Goal: Communication & Community: Share content

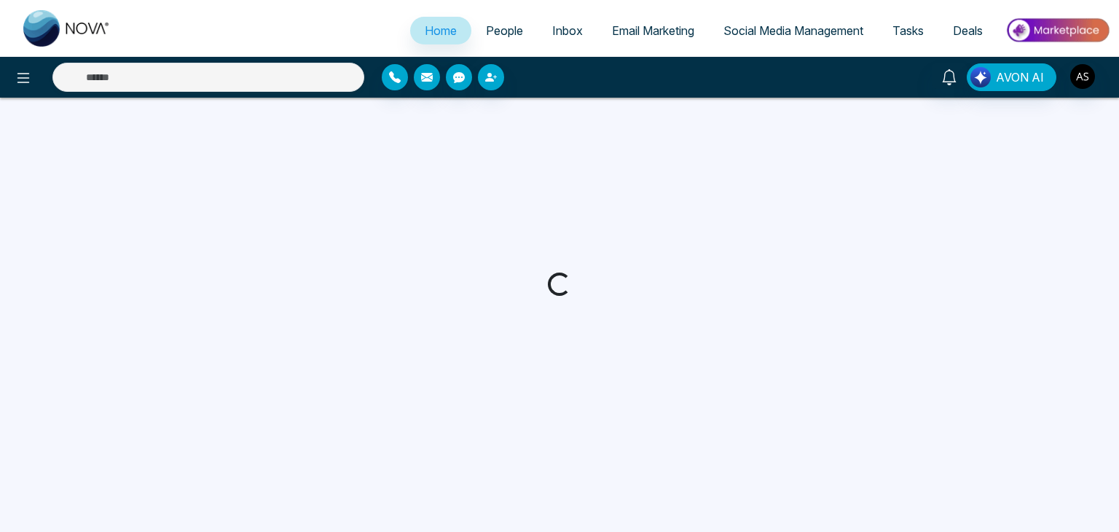
click at [973, 35] on span "Deals" at bounding box center [968, 30] width 30 height 15
select select "*"
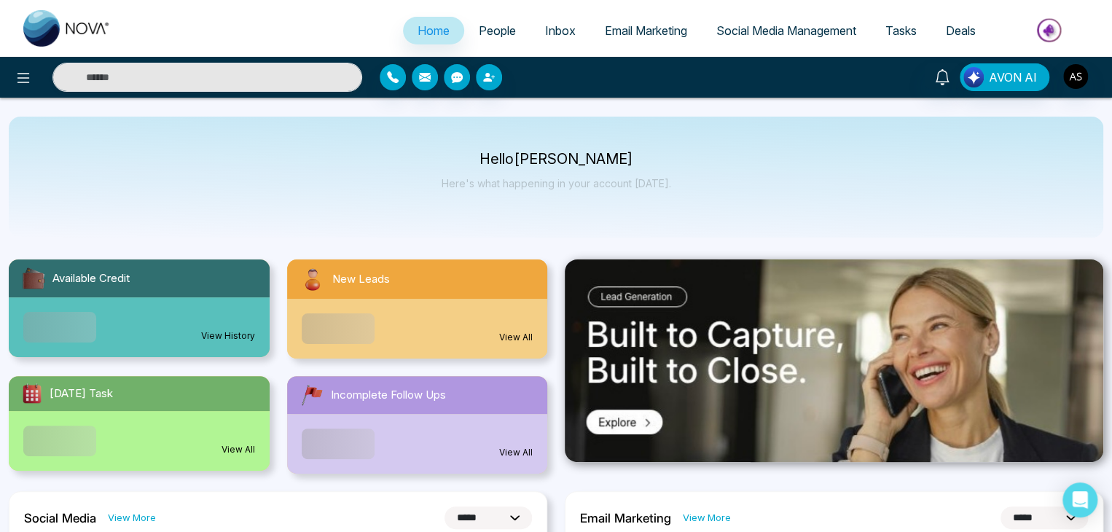
click at [968, 33] on span "Deals" at bounding box center [961, 30] width 30 height 15
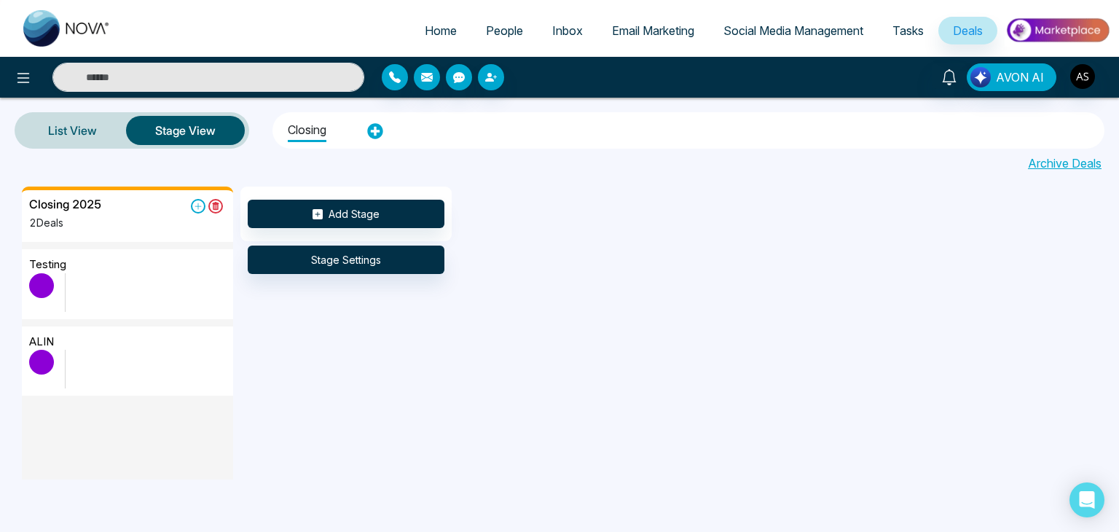
click at [377, 140] on div "Closing" at bounding box center [688, 130] width 823 height 31
click at [375, 133] on icon at bounding box center [375, 131] width 16 height 16
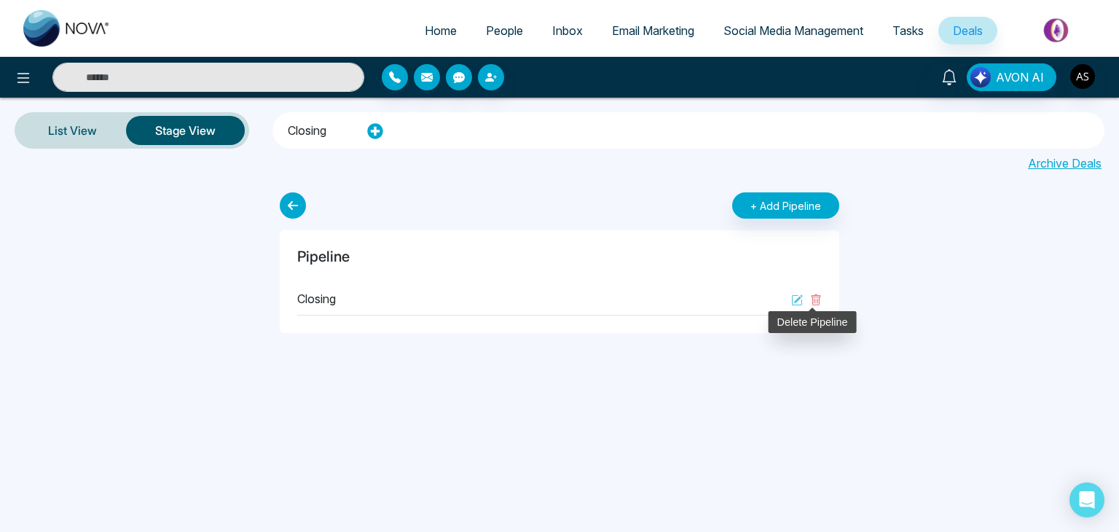
click at [810, 295] on label at bounding box center [812, 298] width 19 height 17
click at [816, 299] on icon at bounding box center [816, 300] width 12 height 12
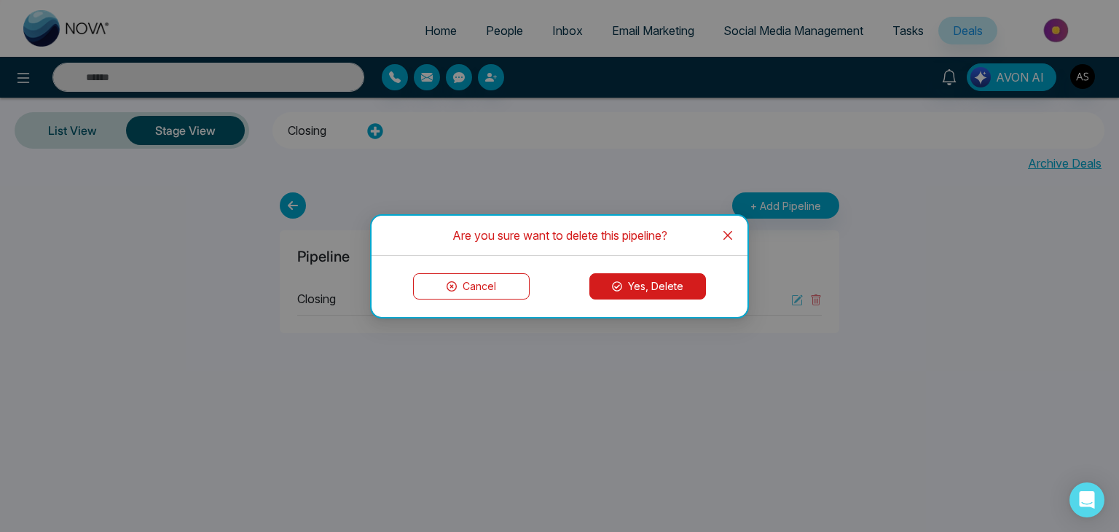
click at [652, 283] on button "Yes, Delete" at bounding box center [647, 286] width 117 height 26
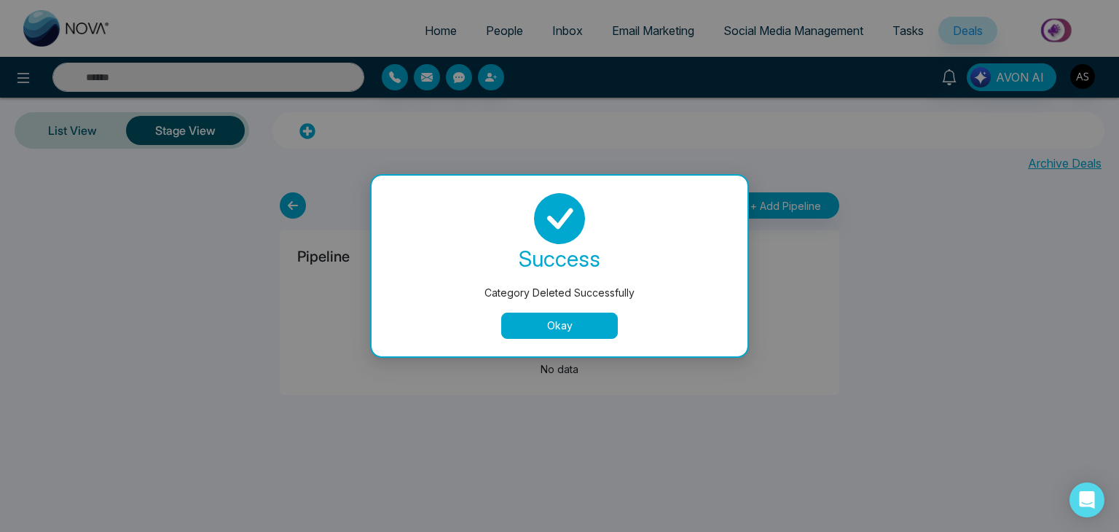
click at [528, 308] on div "success Category Deleted Successfully Okay" at bounding box center [559, 266] width 341 height 146
click at [528, 329] on button "Okay" at bounding box center [559, 326] width 117 height 26
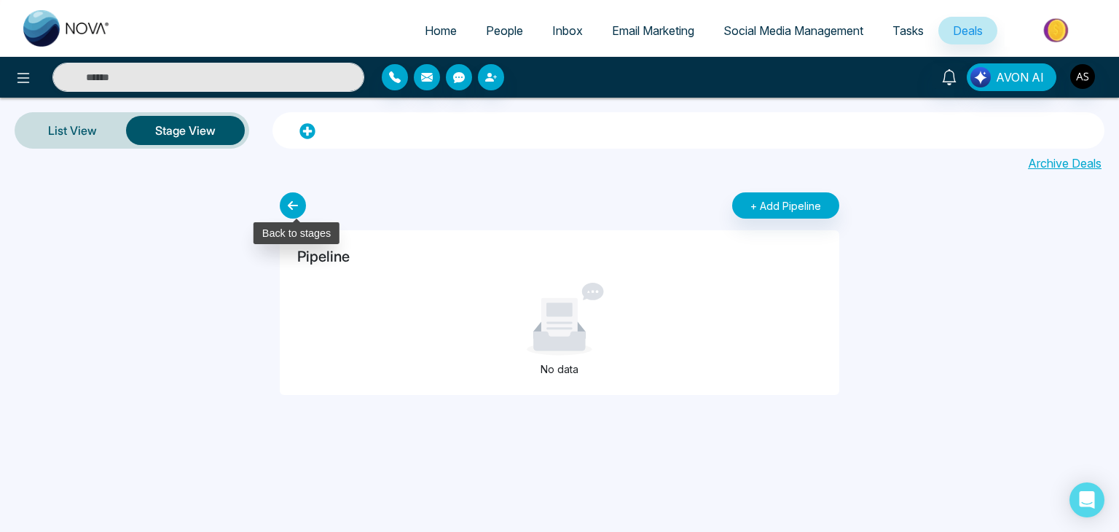
click at [293, 203] on icon at bounding box center [293, 205] width 26 height 26
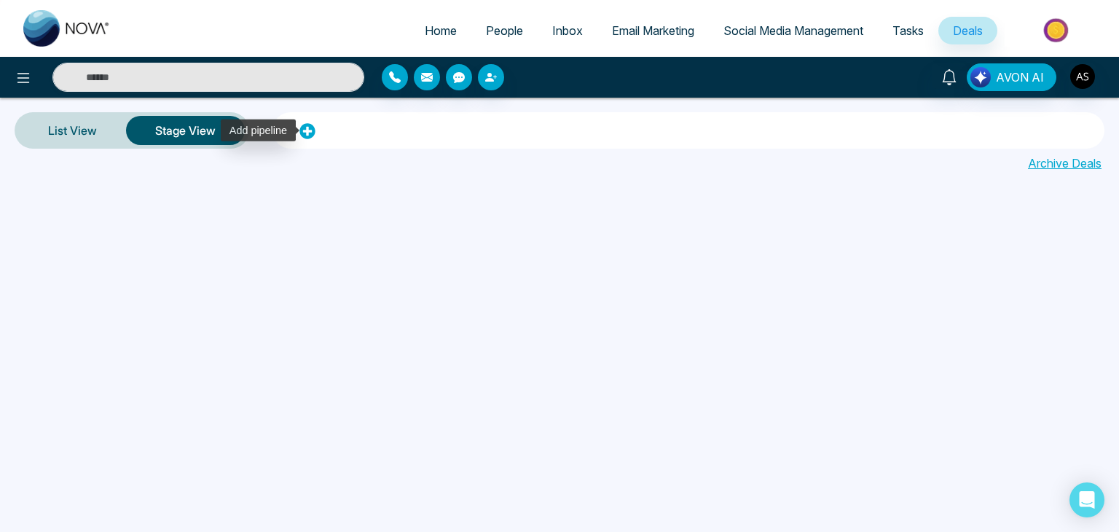
click at [303, 132] on icon at bounding box center [307, 131] width 16 height 16
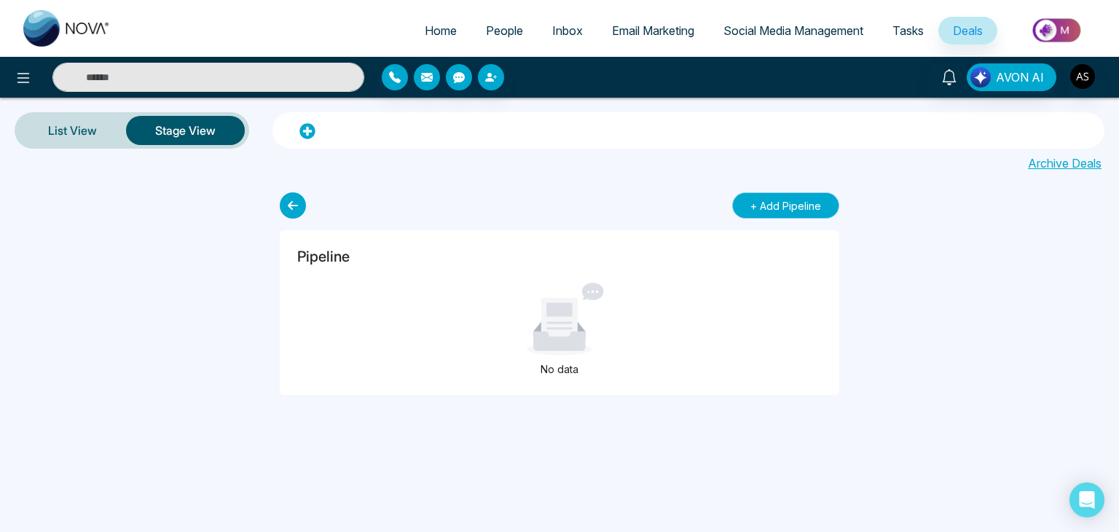
click at [786, 211] on button "+ Add Pipeline" at bounding box center [785, 205] width 107 height 26
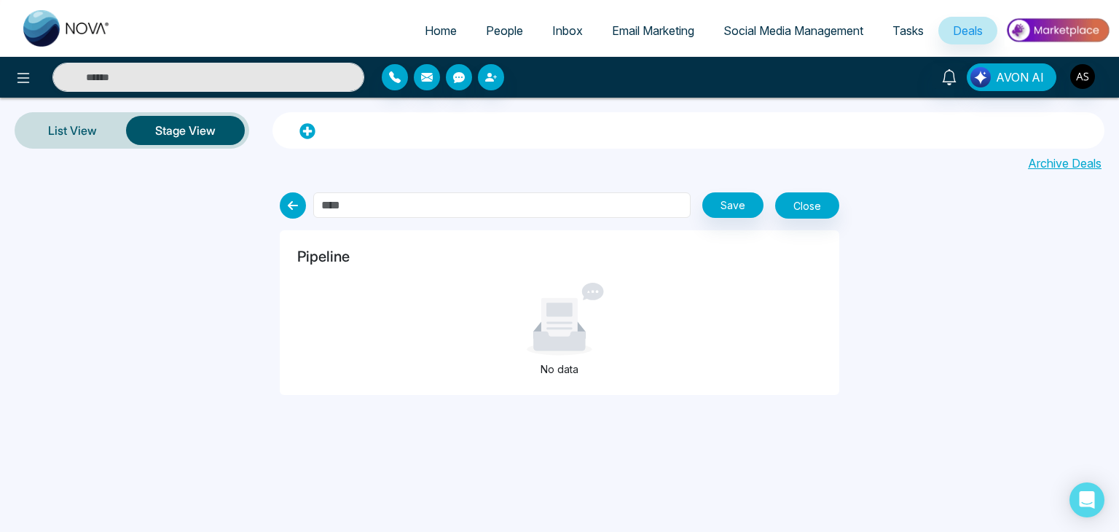
click at [668, 207] on input "text" at bounding box center [501, 205] width 377 height 26
type input "********"
click at [729, 211] on button "Save" at bounding box center [732, 205] width 61 height 26
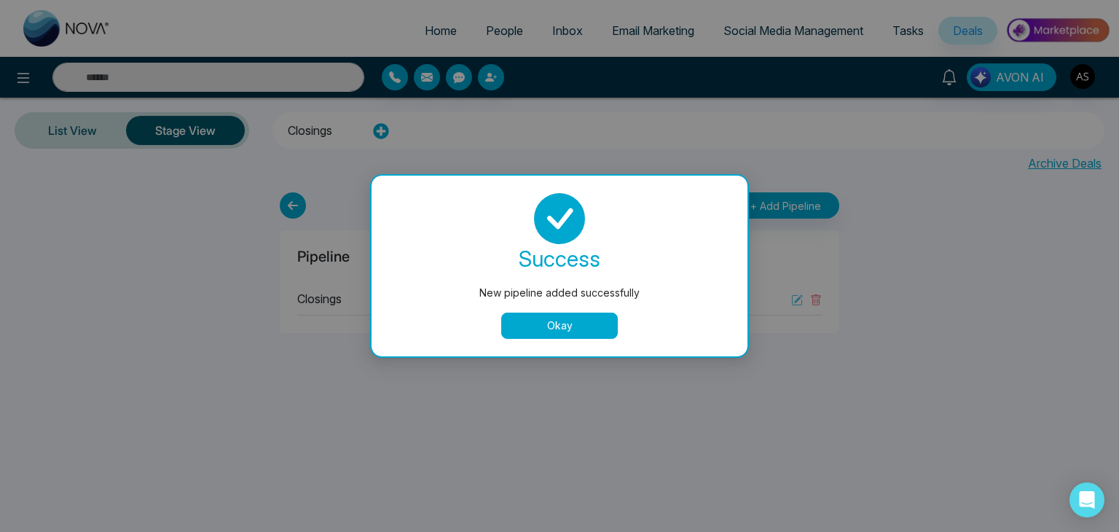
click at [518, 318] on button "Okay" at bounding box center [559, 326] width 117 height 26
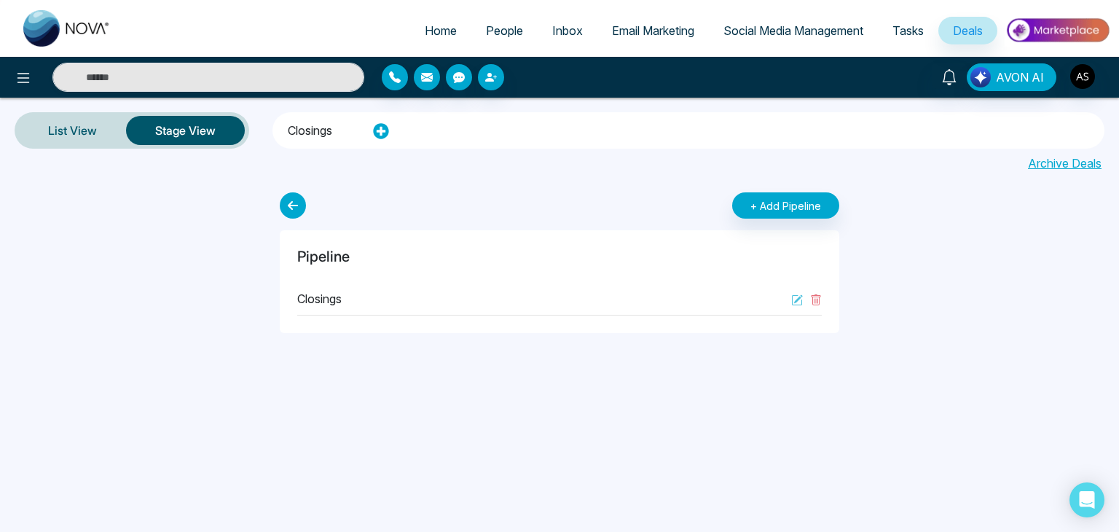
click at [292, 128] on li "Closings" at bounding box center [310, 128] width 44 height 25
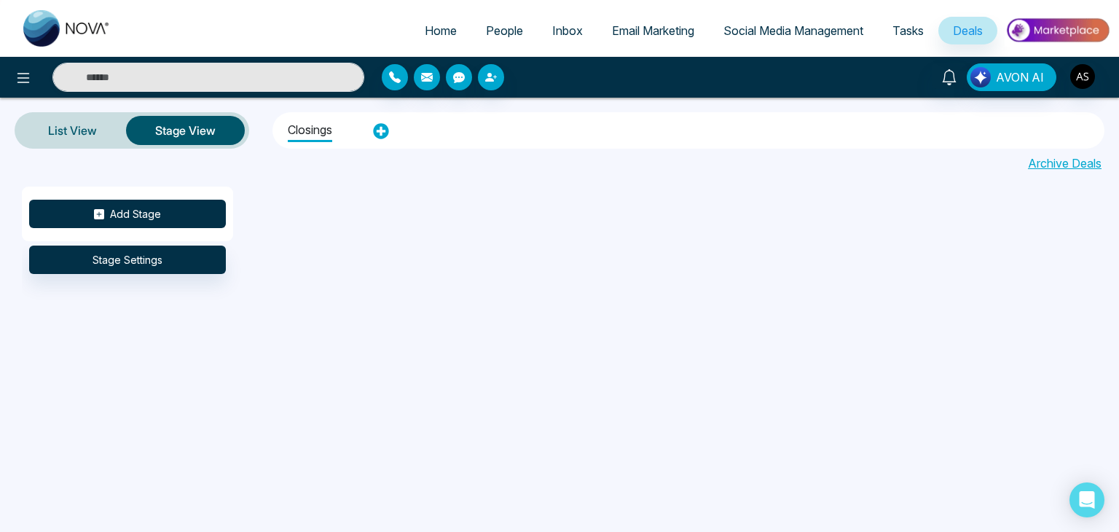
click at [173, 214] on button "Add Stage" at bounding box center [127, 214] width 197 height 28
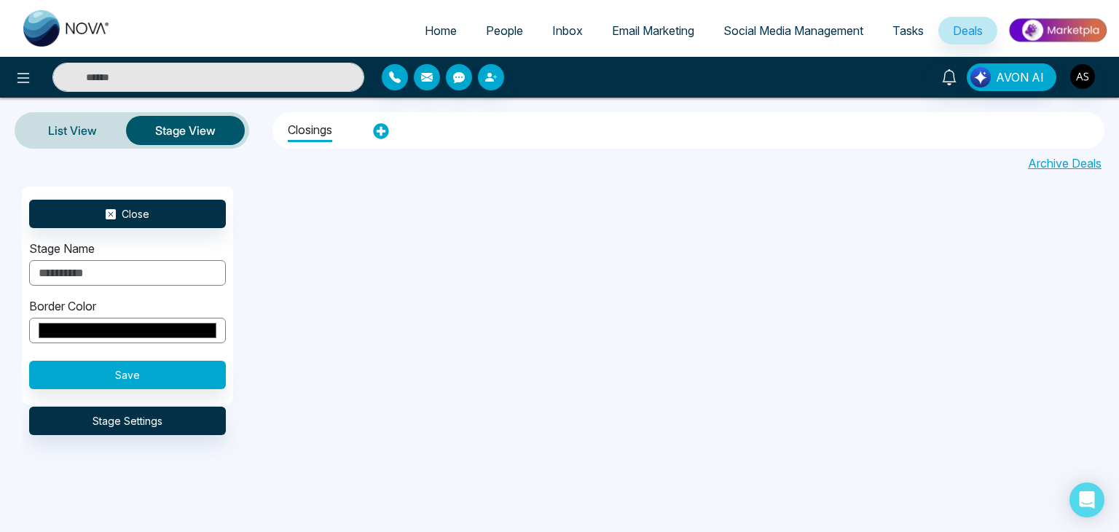
click at [170, 281] on input "text" at bounding box center [127, 273] width 197 height 26
click at [61, 275] on input "**********" at bounding box center [127, 273] width 197 height 26
type input "**********"
click at [170, 377] on button "Save" at bounding box center [127, 375] width 197 height 28
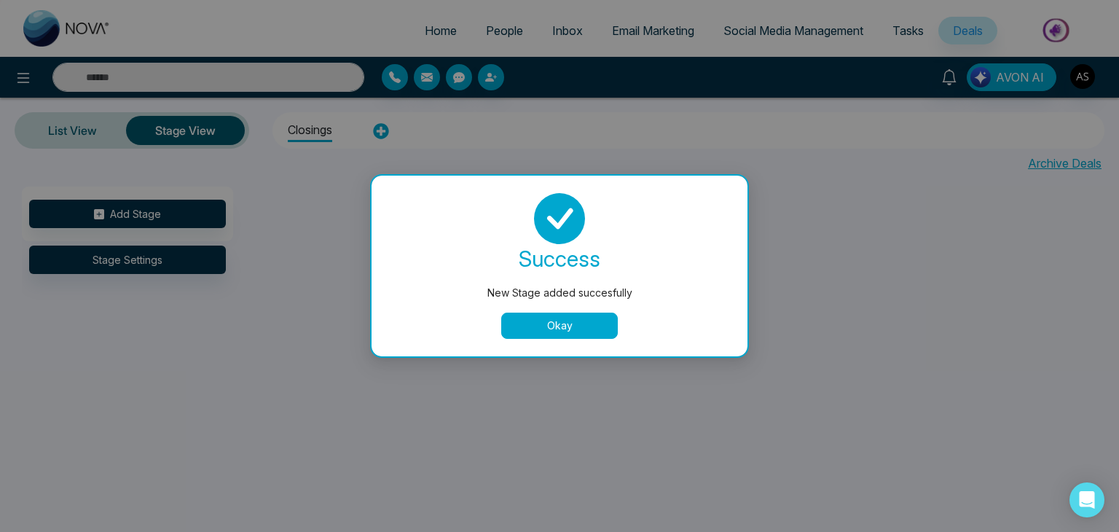
click at [587, 321] on button "Okay" at bounding box center [559, 326] width 117 height 26
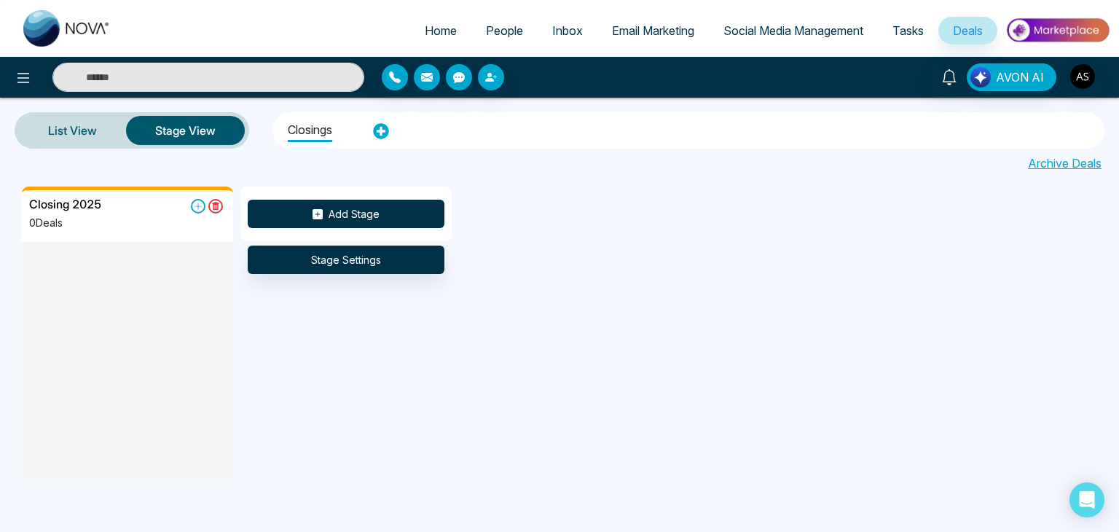
click at [402, 212] on button "Add Stage" at bounding box center [346, 214] width 197 height 28
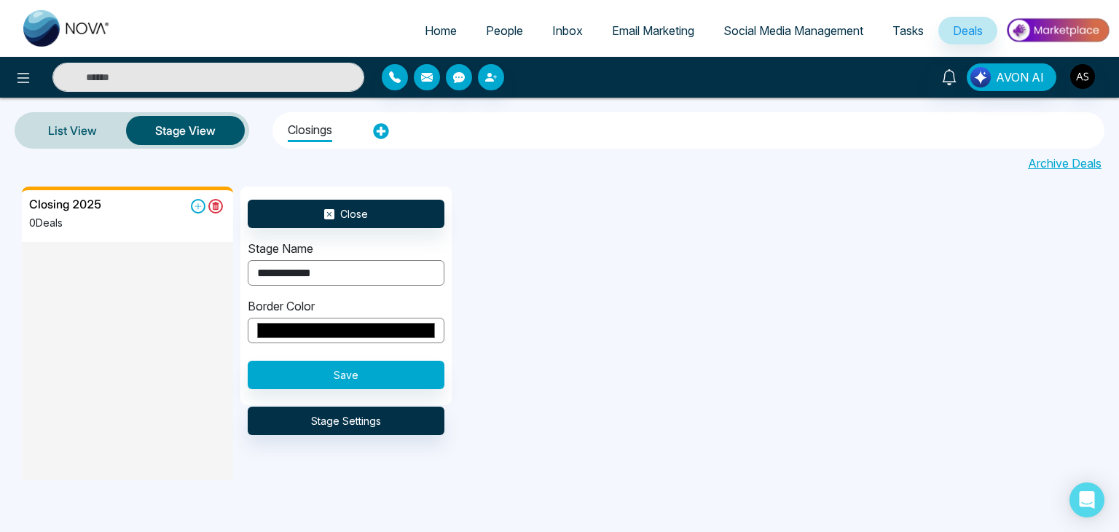
type input "**********"
click at [418, 375] on button "Save" at bounding box center [346, 375] width 197 height 28
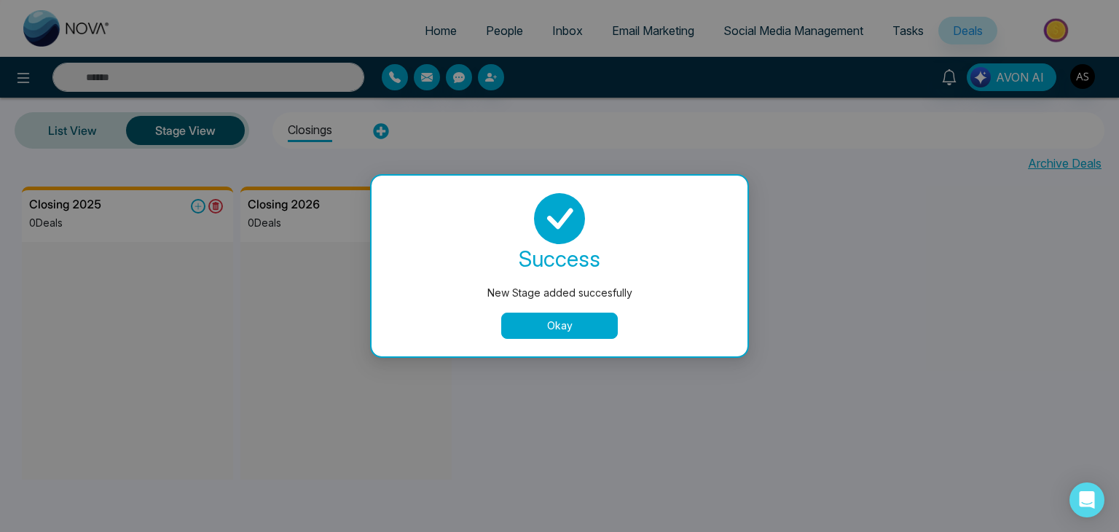
click at [568, 323] on button "Okay" at bounding box center [559, 326] width 117 height 26
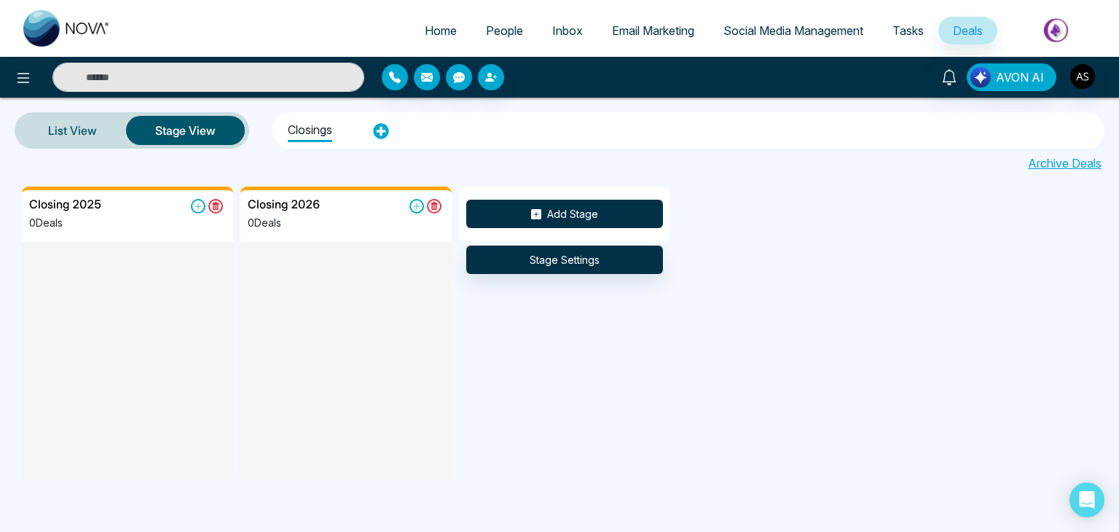
click at [592, 208] on button "Add Stage" at bounding box center [564, 214] width 197 height 28
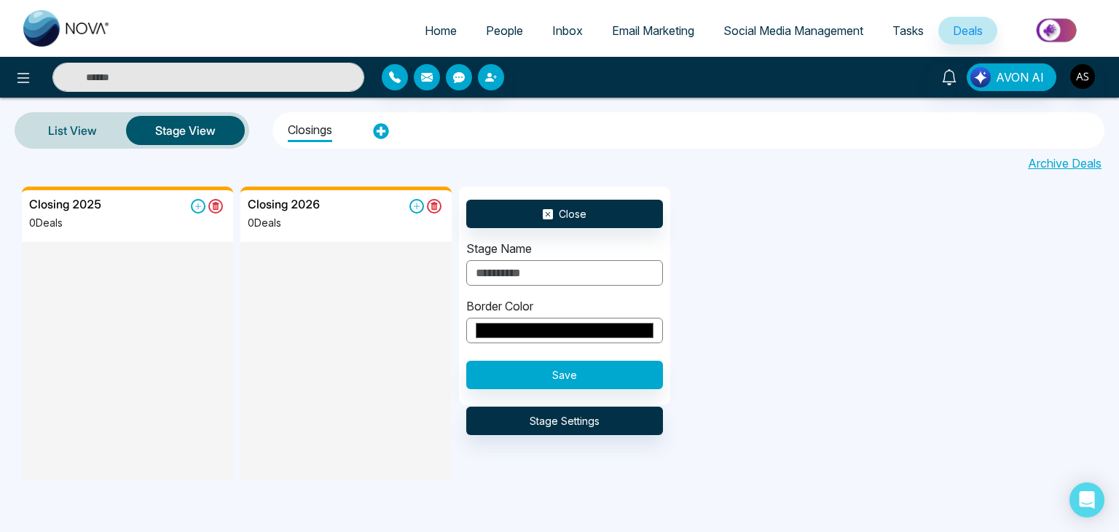
click at [591, 271] on input "text" at bounding box center [564, 273] width 197 height 26
type input "**********"
click at [606, 371] on button "Save" at bounding box center [564, 375] width 197 height 28
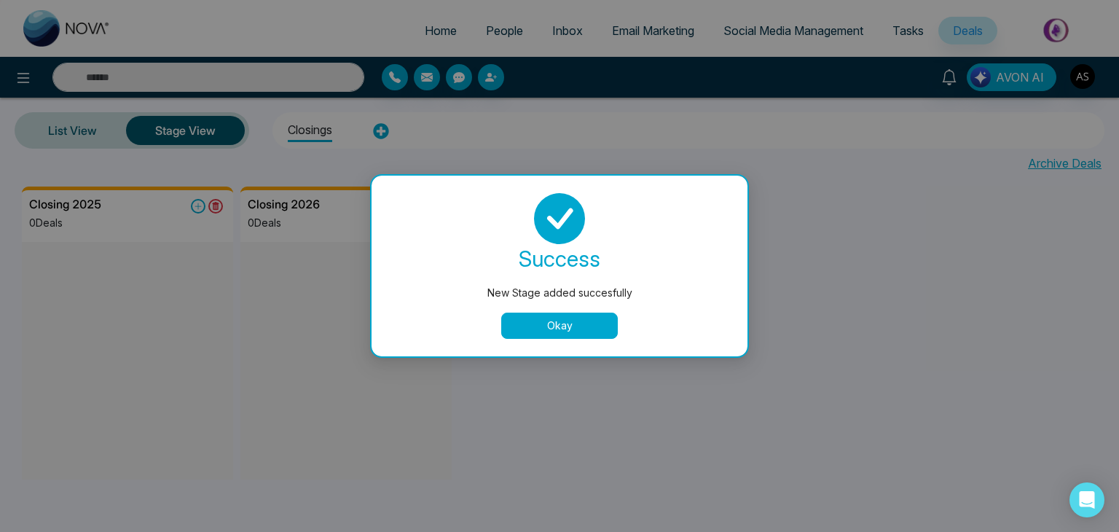
click at [588, 326] on button "Okay" at bounding box center [559, 326] width 117 height 26
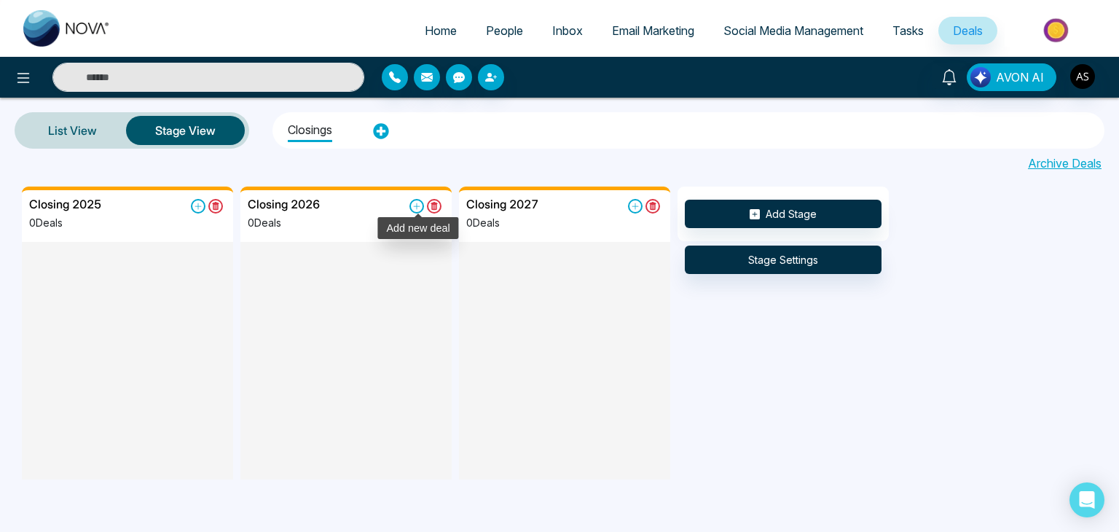
click at [418, 204] on icon at bounding box center [416, 206] width 15 height 15
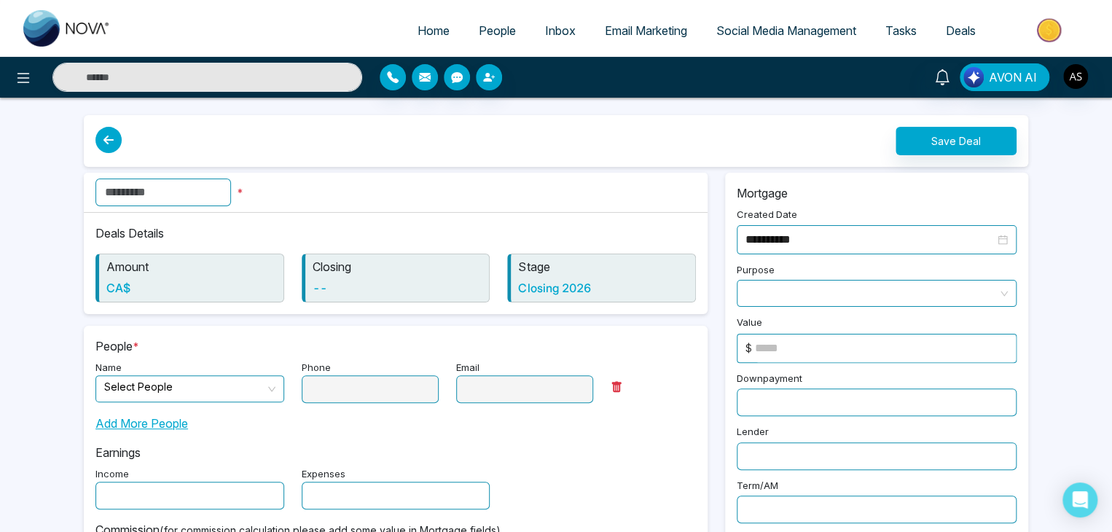
click at [220, 192] on input "text" at bounding box center [163, 193] width 136 height 28
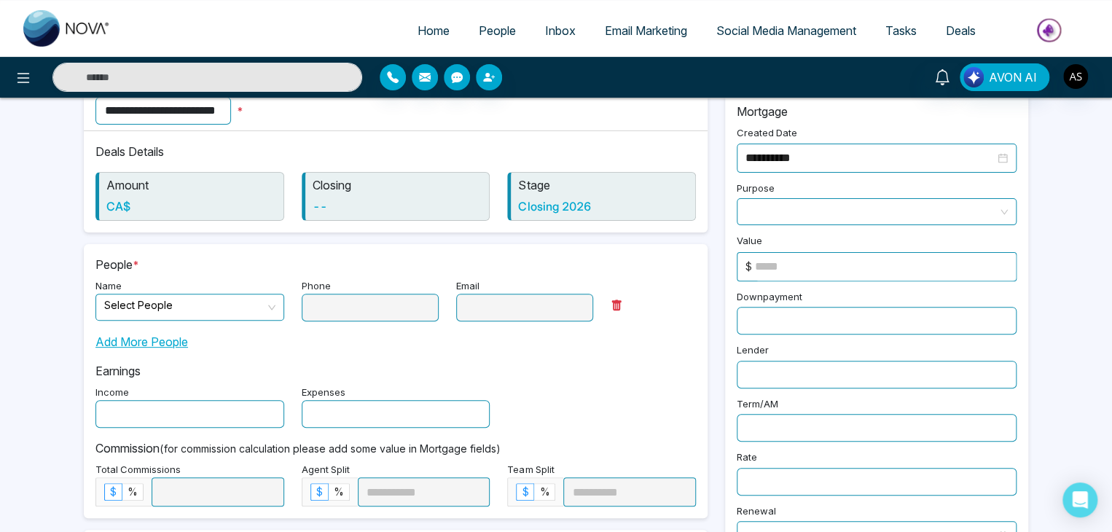
scroll to position [84, 0]
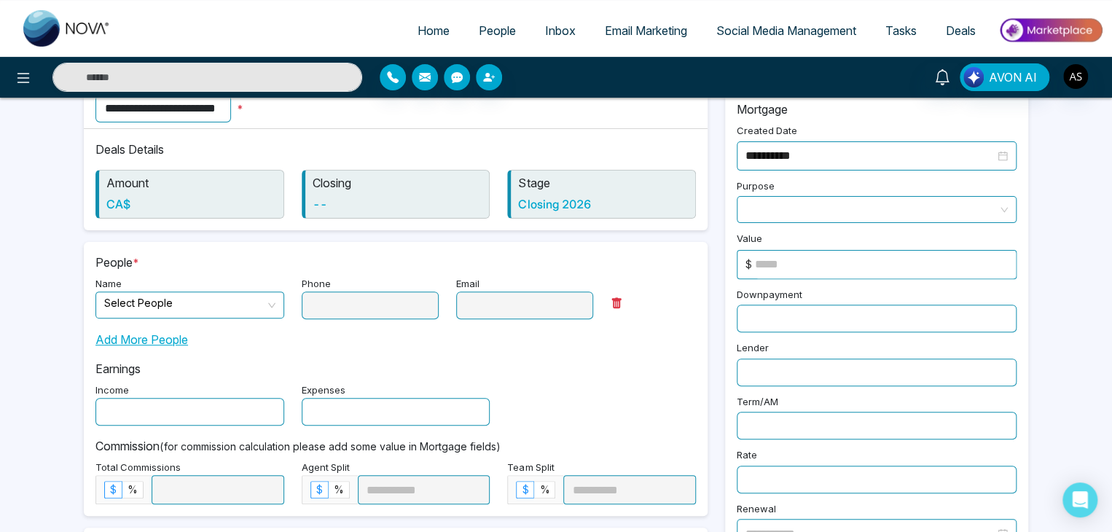
type input "**********"
click at [243, 308] on input "search" at bounding box center [184, 303] width 161 height 22
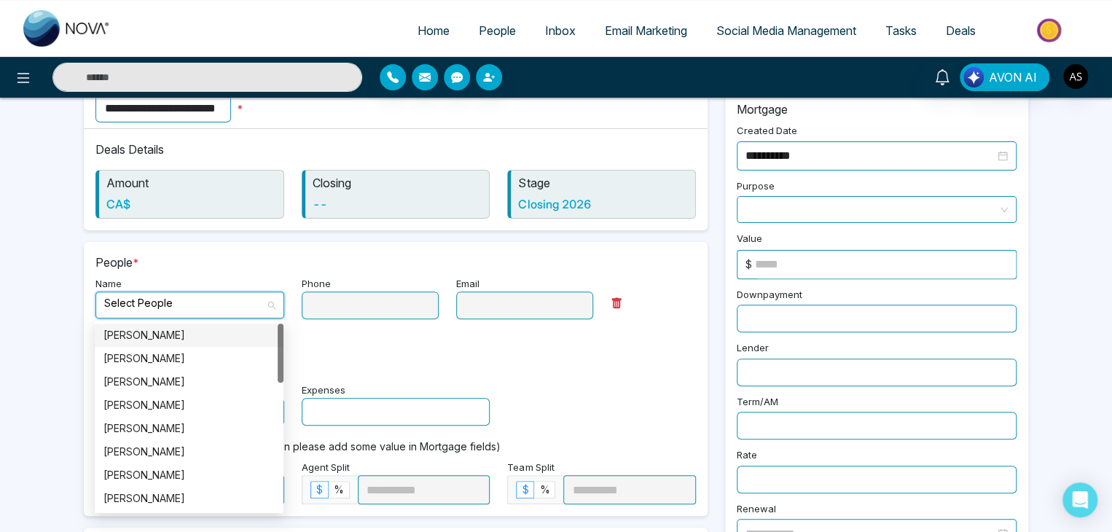
click at [219, 336] on div "Alin S" at bounding box center [188, 335] width 171 height 16
type input "**********"
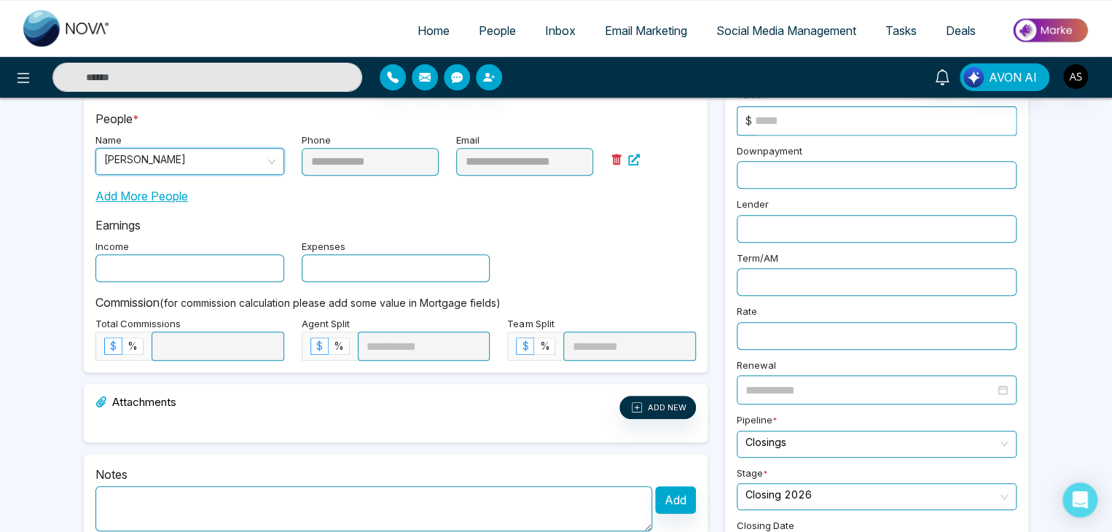
scroll to position [239, 0]
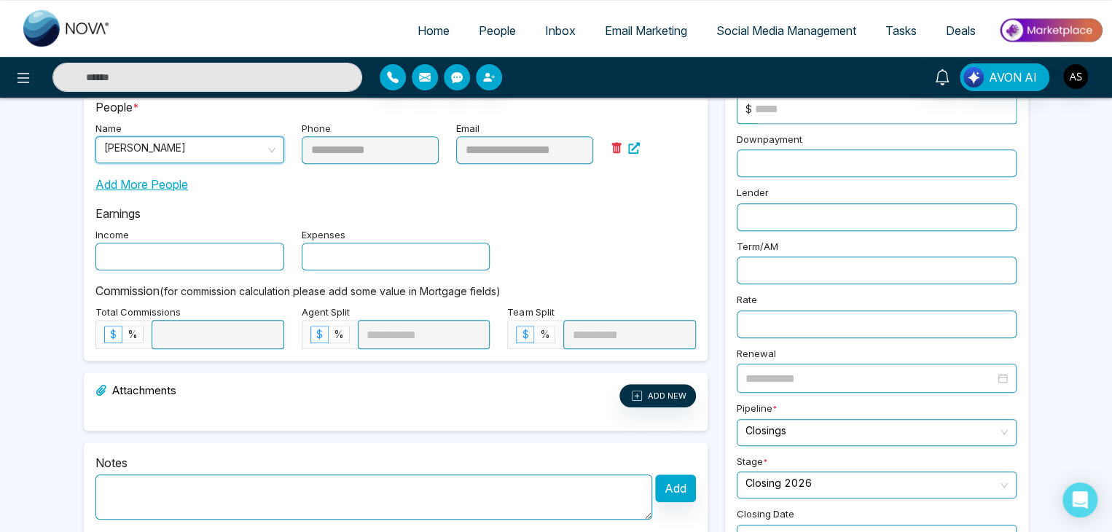
click at [211, 251] on input "text" at bounding box center [189, 257] width 189 height 28
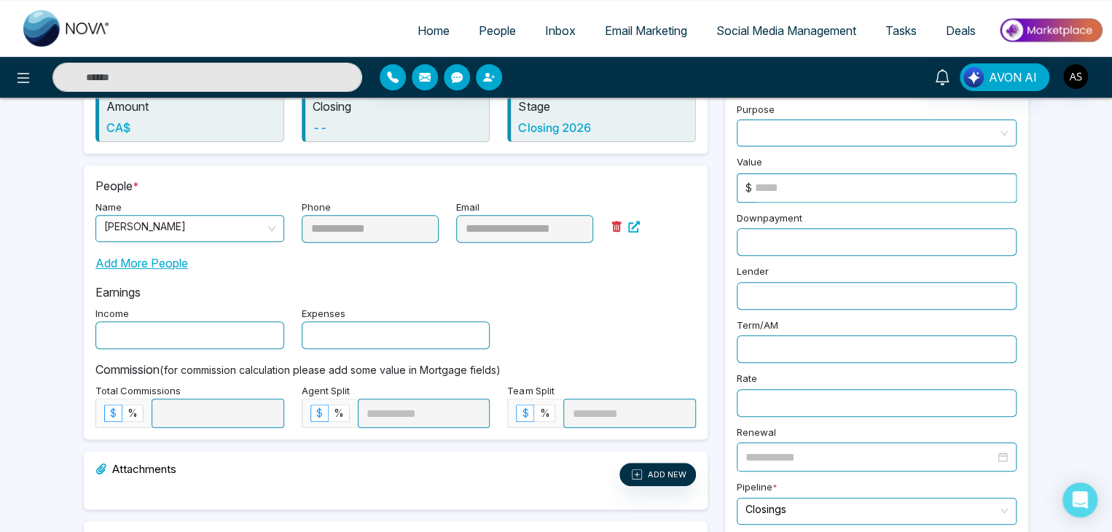
scroll to position [163, 0]
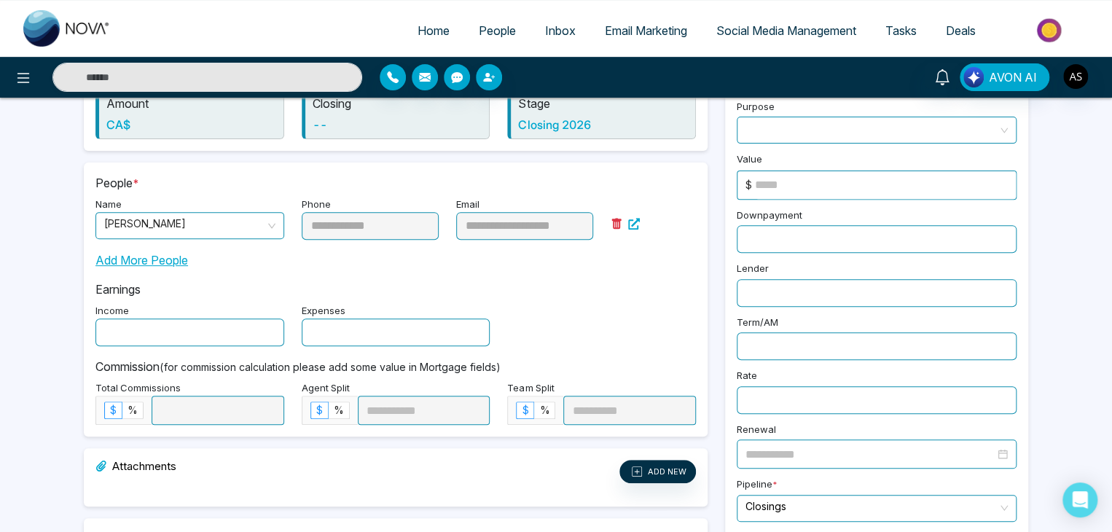
click at [836, 176] on input at bounding box center [885, 185] width 261 height 28
type input "*******"
click at [804, 185] on input "*******" at bounding box center [885, 185] width 261 height 28
click at [783, 187] on input "*******" at bounding box center [885, 185] width 261 height 28
drag, startPoint x: 807, startPoint y: 179, endPoint x: 728, endPoint y: 181, distance: 78.7
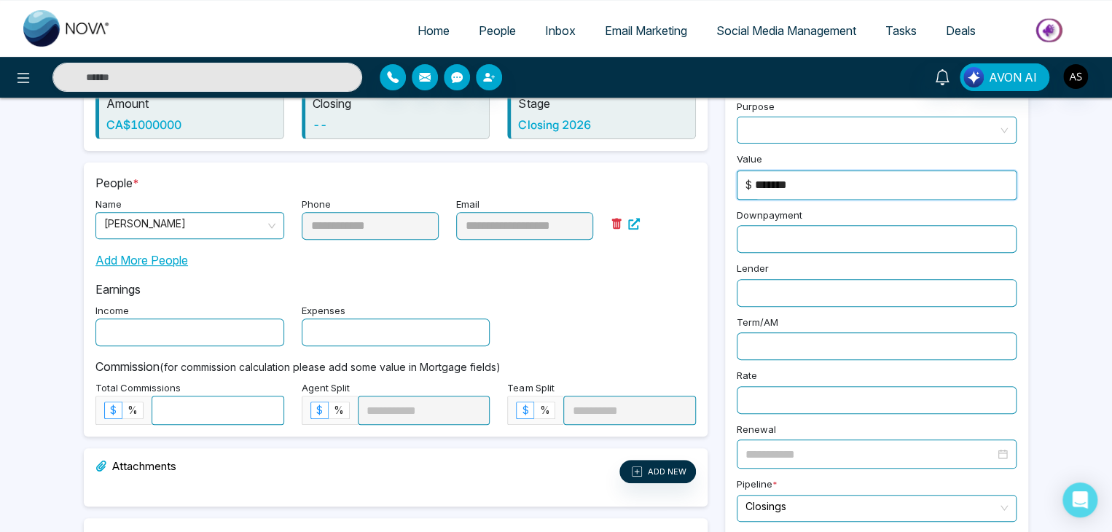
click at [728, 181] on div "Value $ *******" at bounding box center [876, 174] width 297 height 50
click at [728, 190] on div "Value $" at bounding box center [876, 174] width 297 height 50
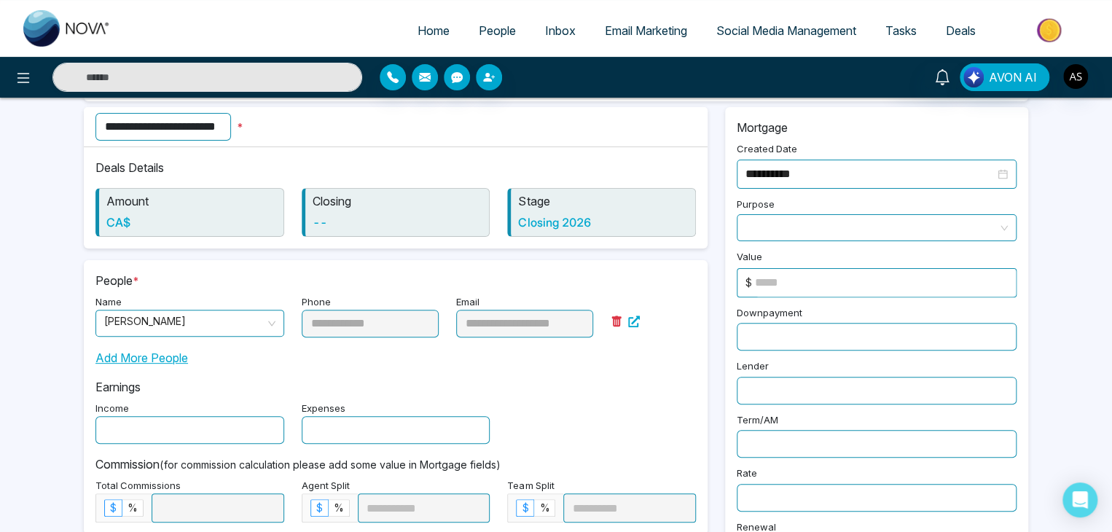
scroll to position [66, 0]
click at [783, 232] on span at bounding box center [876, 227] width 262 height 26
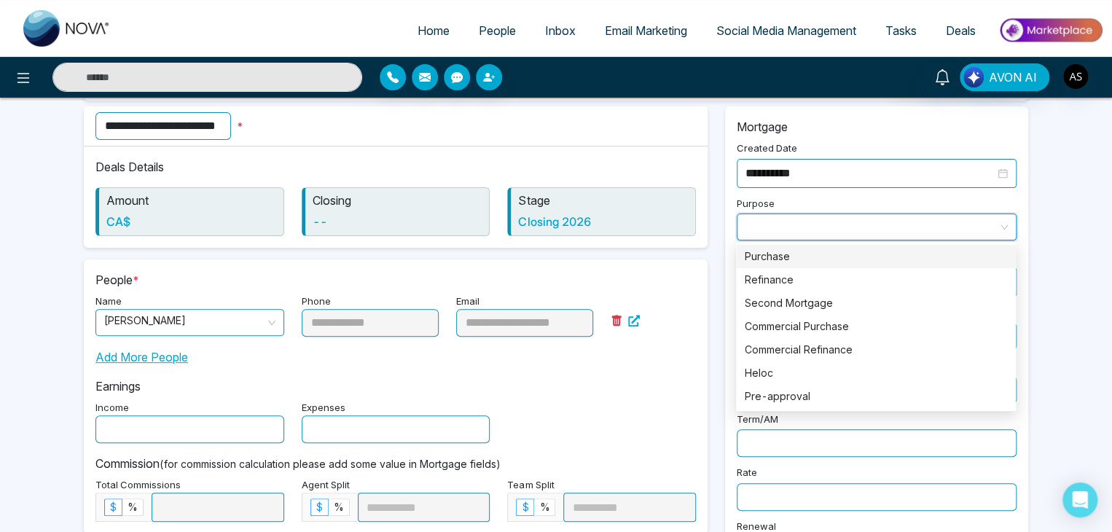
click at [783, 232] on span at bounding box center [876, 227] width 262 height 26
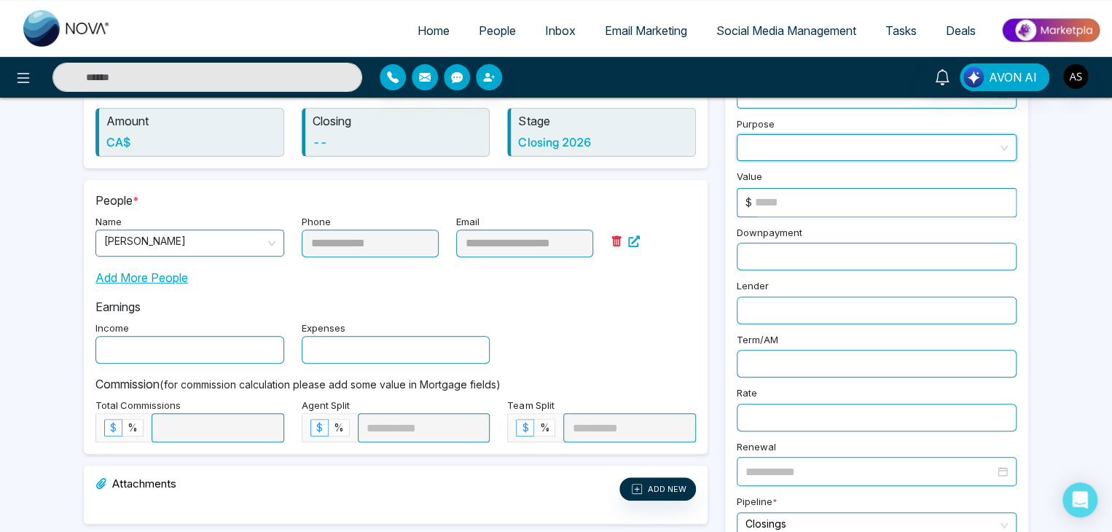
scroll to position [154, 0]
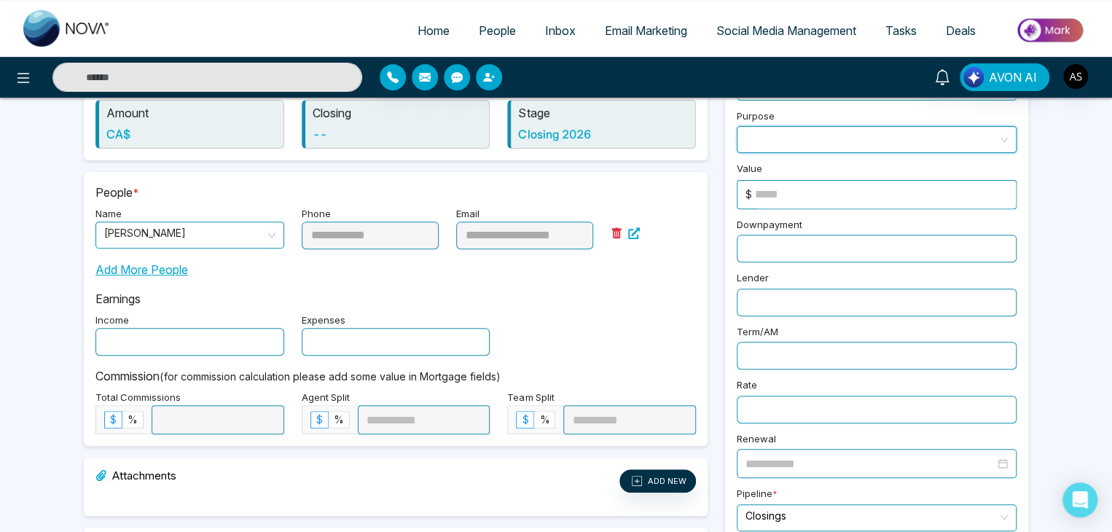
click at [788, 251] on input "text" at bounding box center [877, 249] width 280 height 28
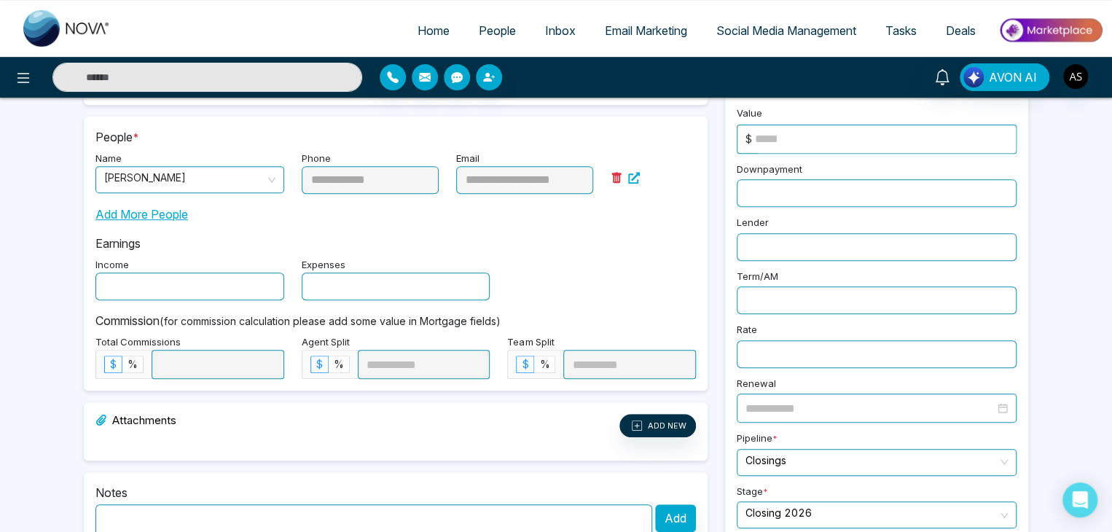
scroll to position [211, 0]
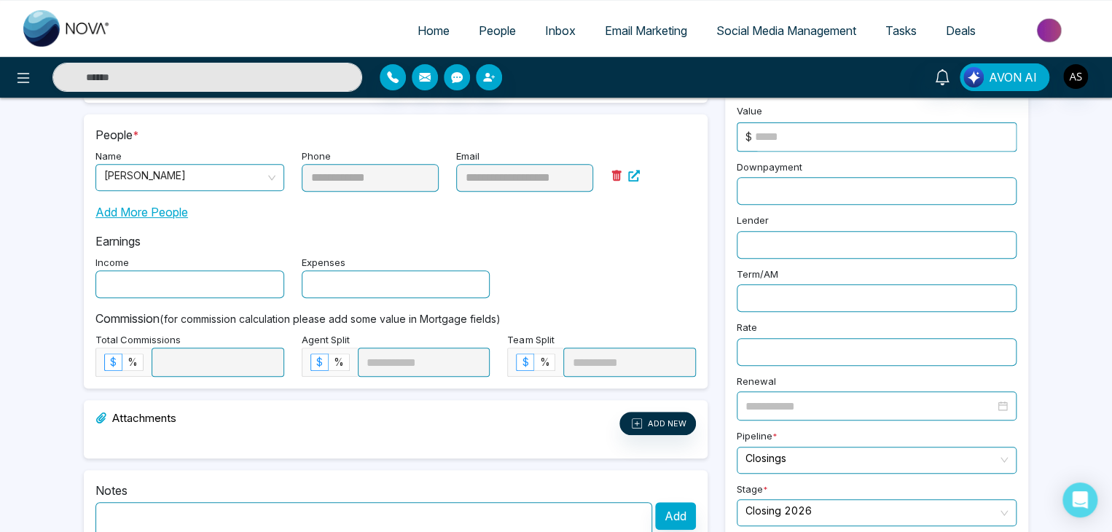
click at [810, 248] on input "text" at bounding box center [877, 245] width 280 height 28
click at [808, 289] on input "text" at bounding box center [877, 298] width 280 height 28
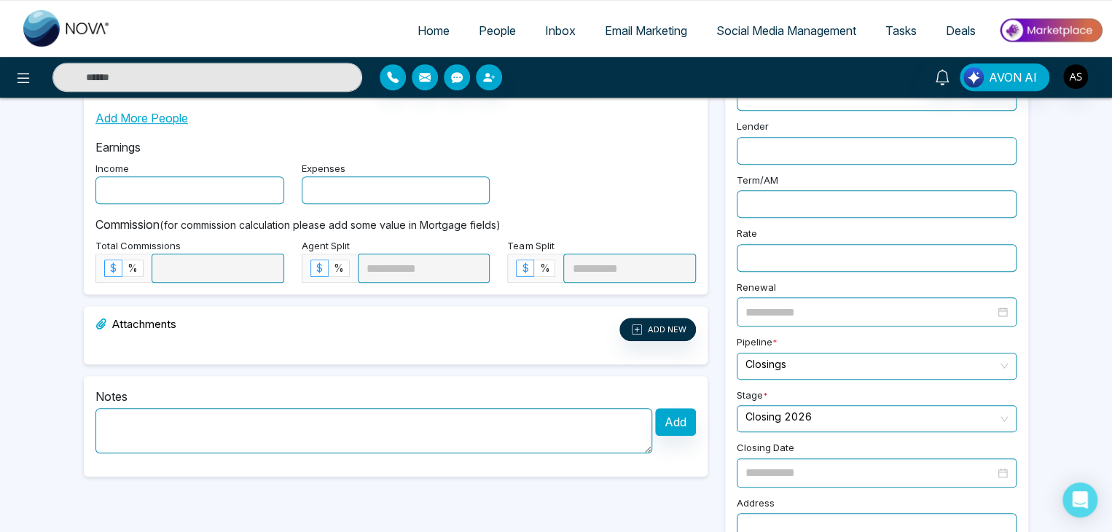
scroll to position [310, 0]
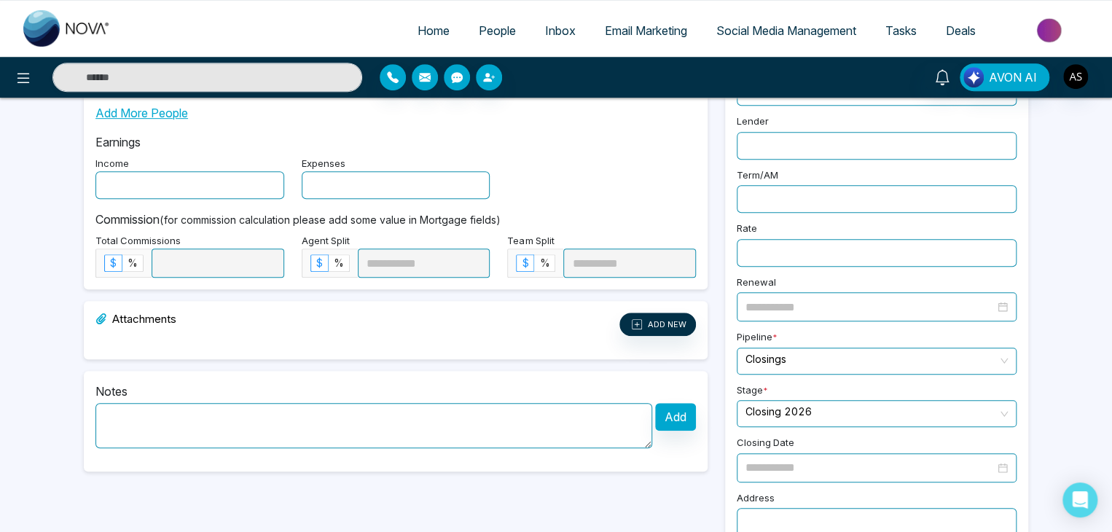
click at [827, 246] on input "text" at bounding box center [877, 253] width 280 height 28
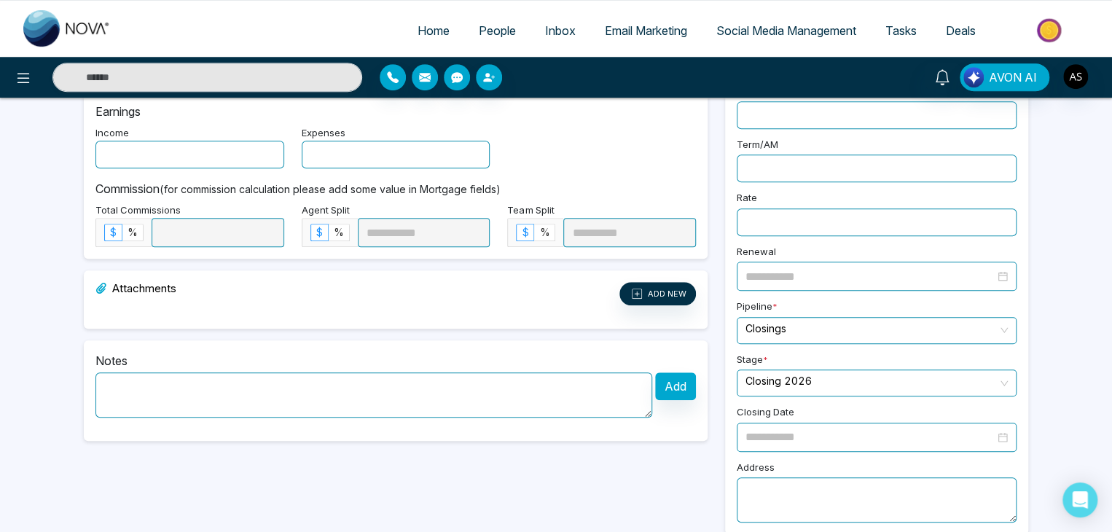
scroll to position [351, 0]
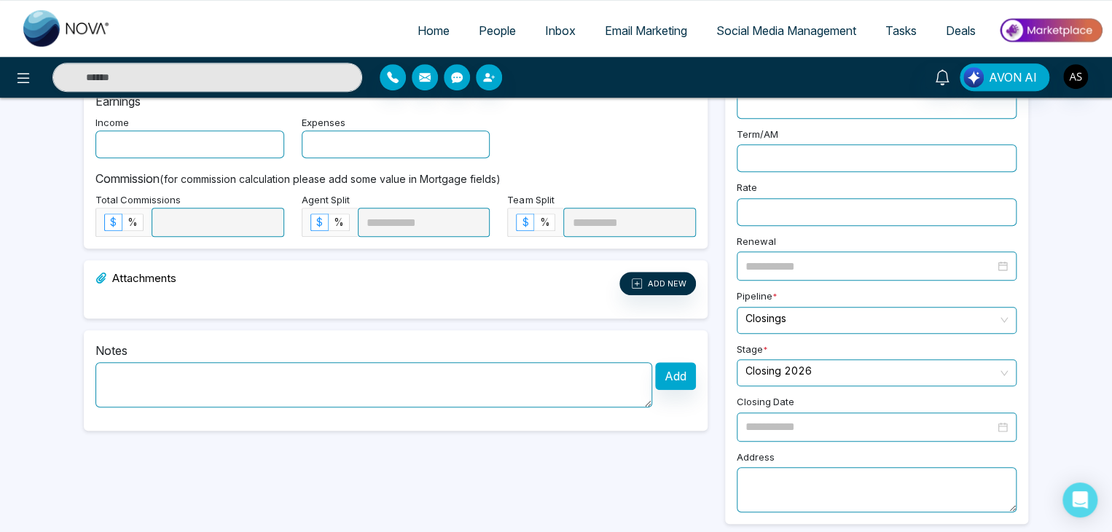
click at [832, 259] on input at bounding box center [869, 266] width 249 height 18
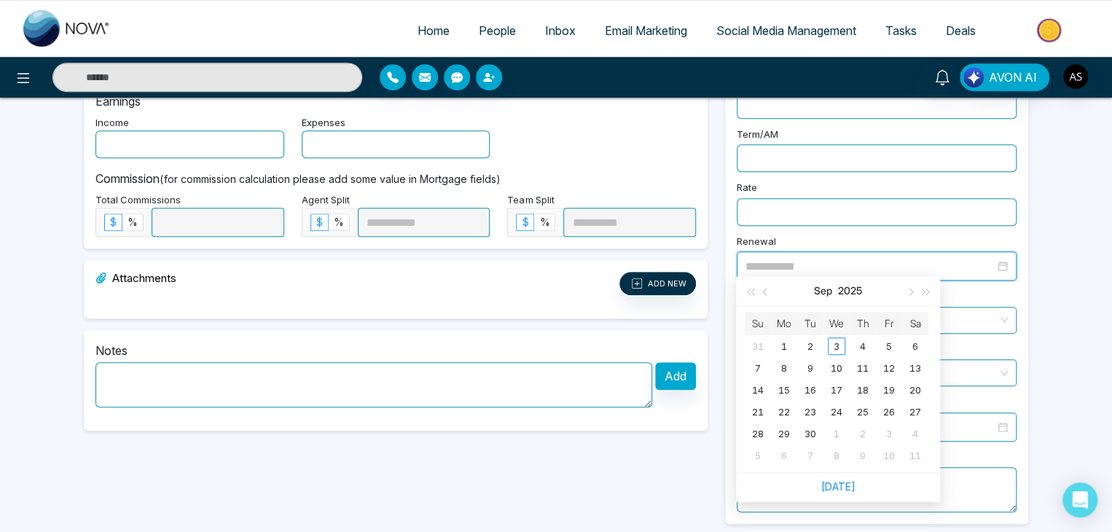
click at [832, 259] on input at bounding box center [869, 266] width 249 height 18
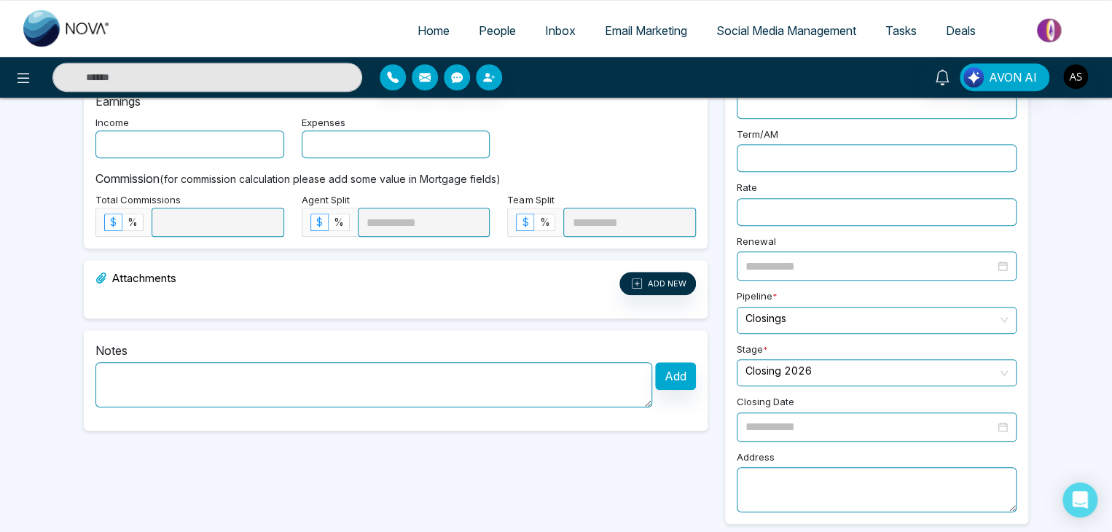
click at [721, 248] on div "**********" at bounding box center [876, 172] width 321 height 702
click at [819, 471] on textarea at bounding box center [877, 489] width 280 height 45
click at [716, 418] on div "**********" at bounding box center [876, 172] width 321 height 702
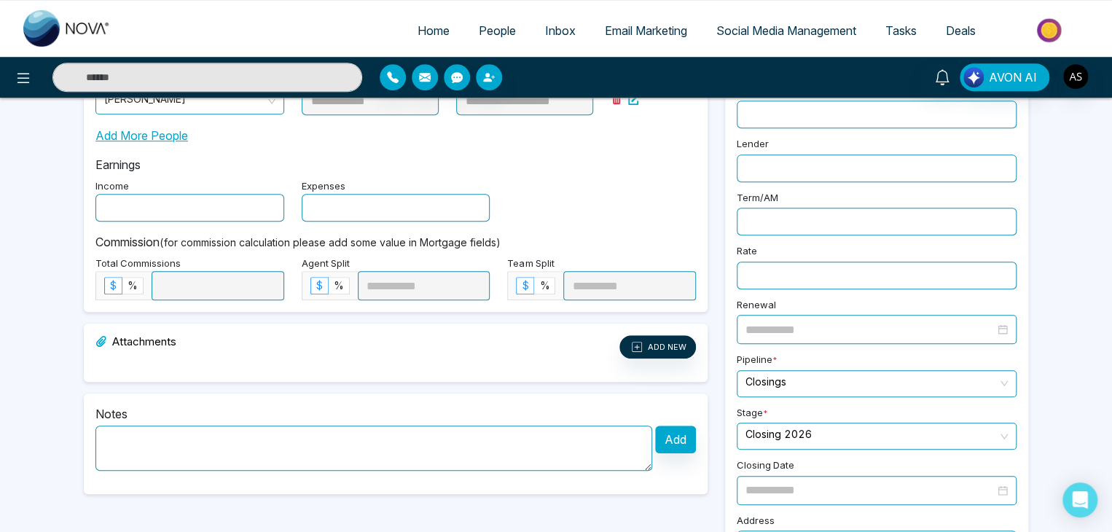
scroll to position [0, 0]
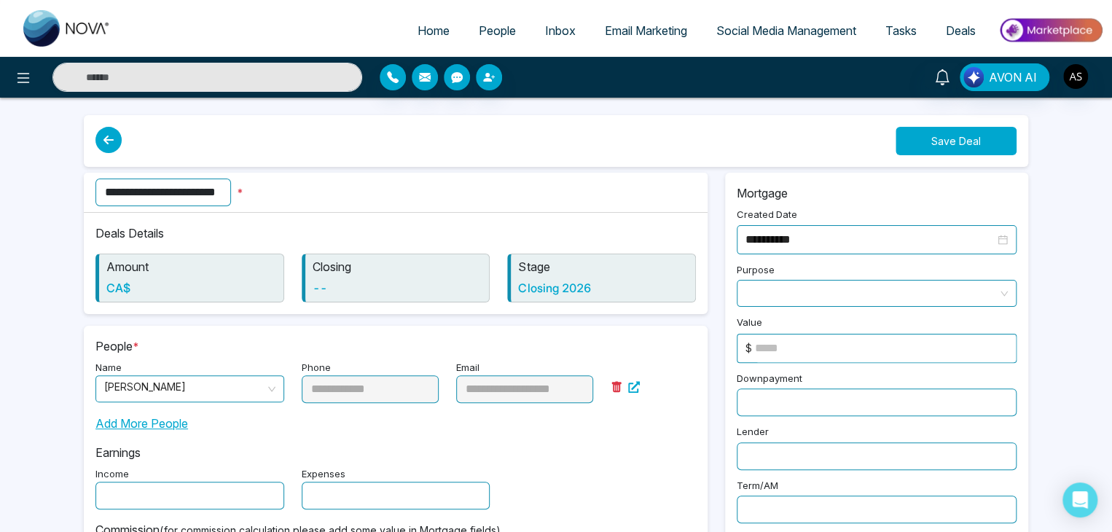
click at [959, 138] on button "Save Deal" at bounding box center [956, 141] width 121 height 28
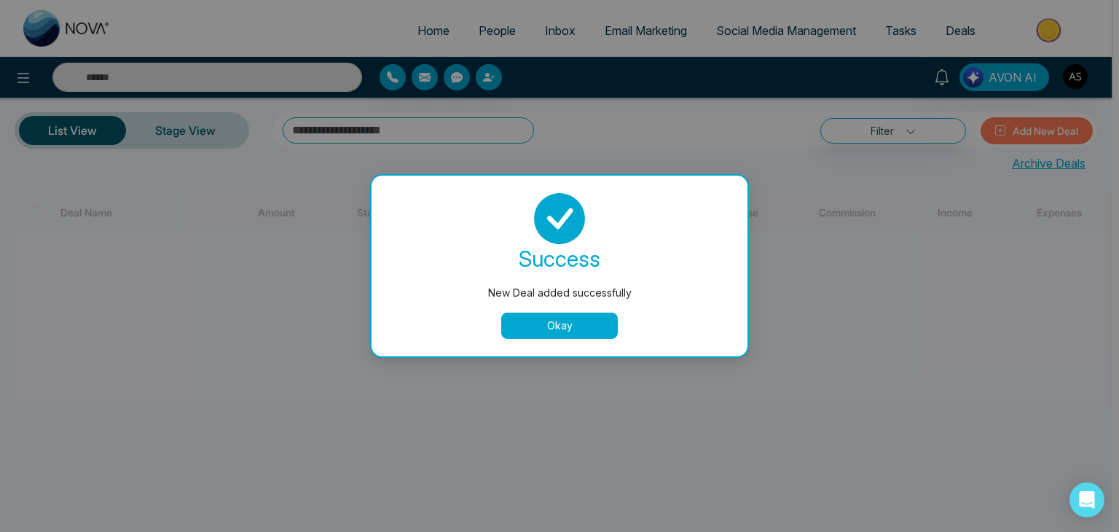
click at [586, 327] on button "Okay" at bounding box center [559, 326] width 117 height 26
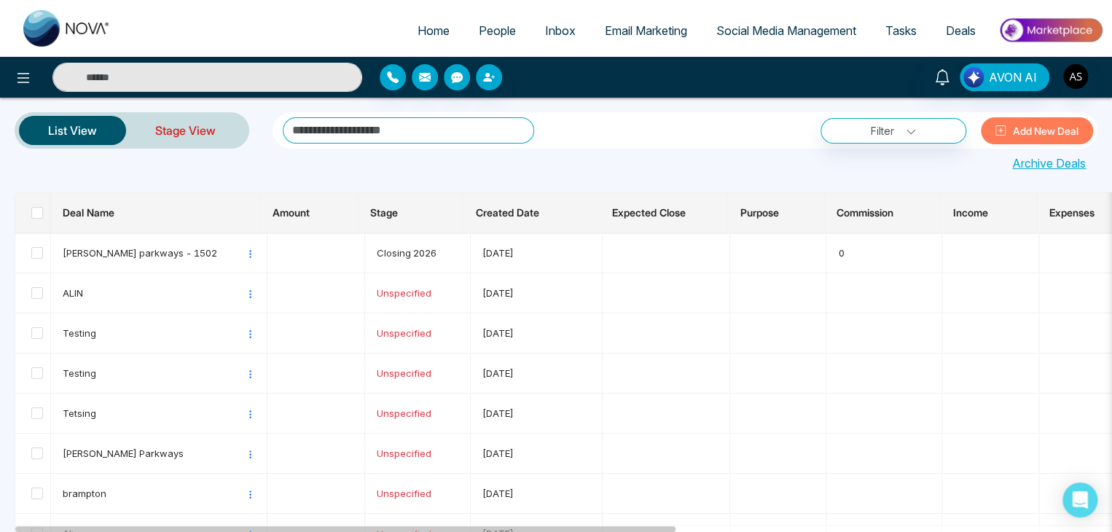
click at [208, 136] on link "Stage View" at bounding box center [185, 130] width 119 height 35
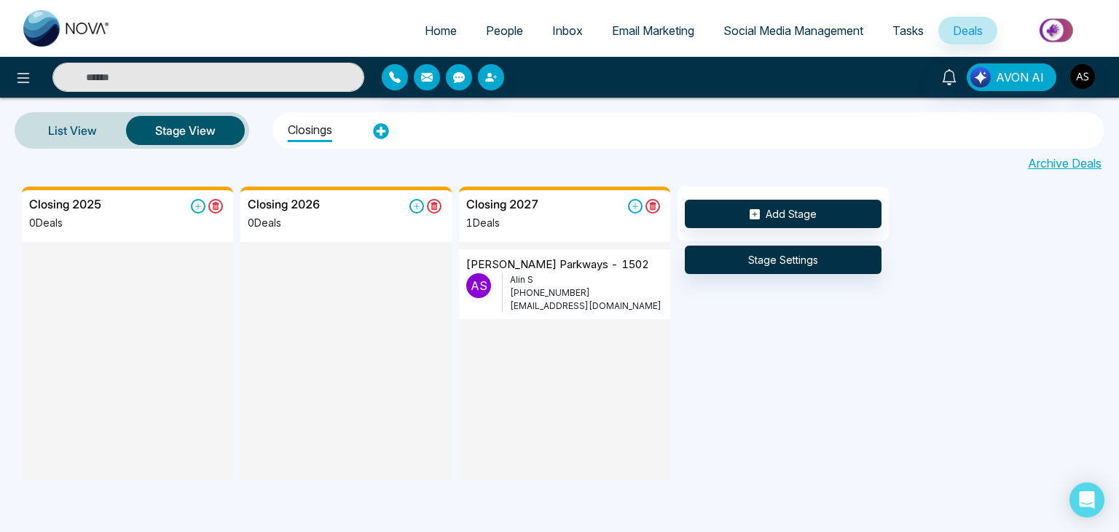
click at [557, 300] on p "alin@mmnovatech.com" at bounding box center [586, 305] width 153 height 13
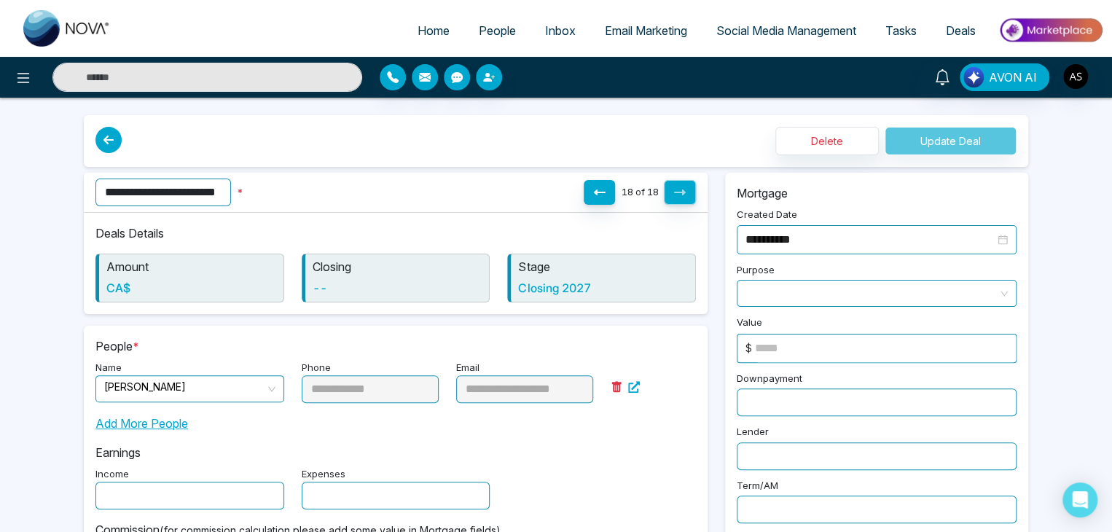
scroll to position [351, 0]
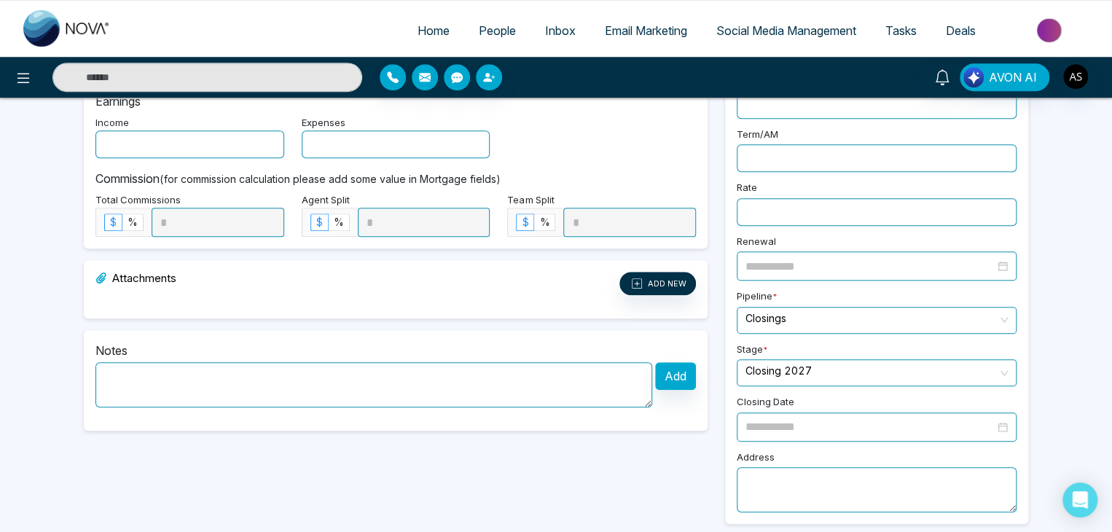
click at [941, 365] on input "search" at bounding box center [871, 371] width 252 height 22
drag, startPoint x: 1087, startPoint y: 393, endPoint x: 1068, endPoint y: 418, distance: 30.6
click at [1068, 418] on div "**********" at bounding box center [556, 95] width 1112 height 893
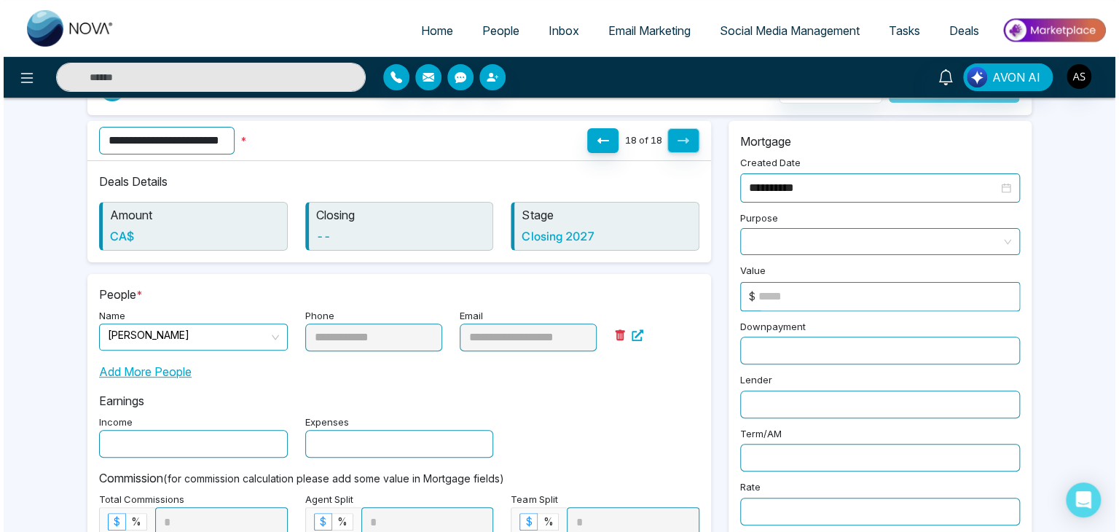
scroll to position [0, 0]
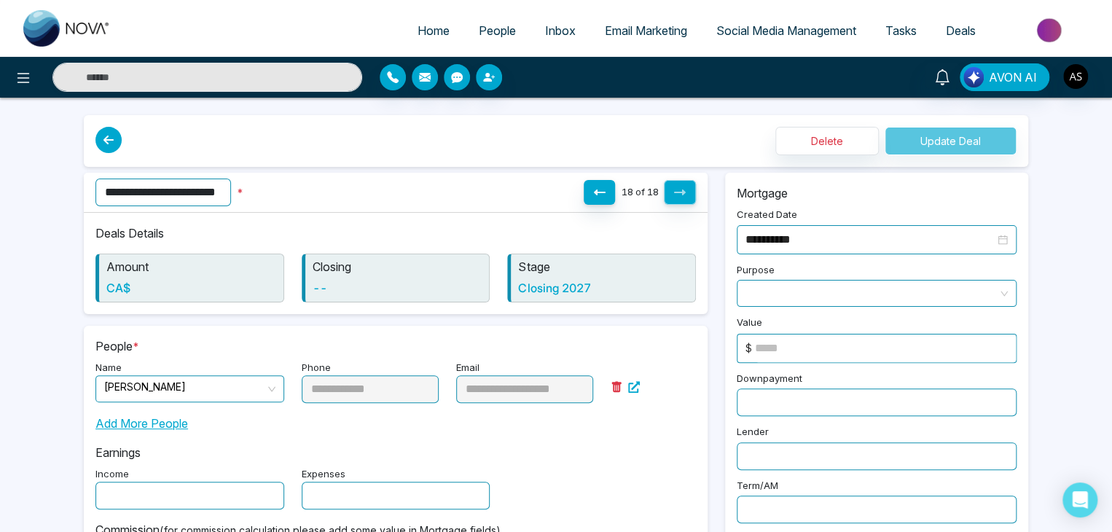
click at [976, 139] on div "Delete Update Deal" at bounding box center [895, 141] width 241 height 28
click at [112, 138] on icon at bounding box center [108, 140] width 26 height 26
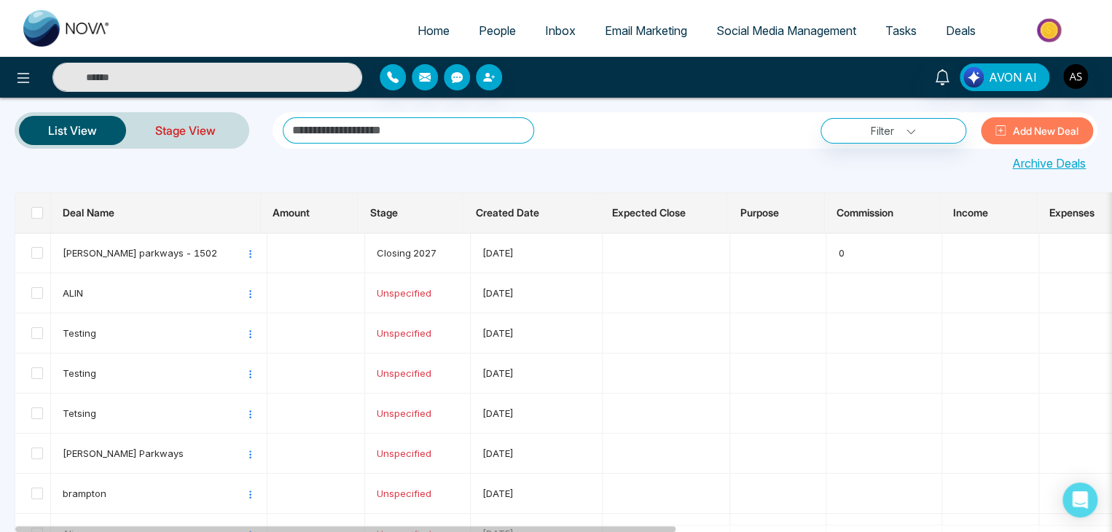
click at [185, 116] on link "Stage View" at bounding box center [185, 130] width 119 height 35
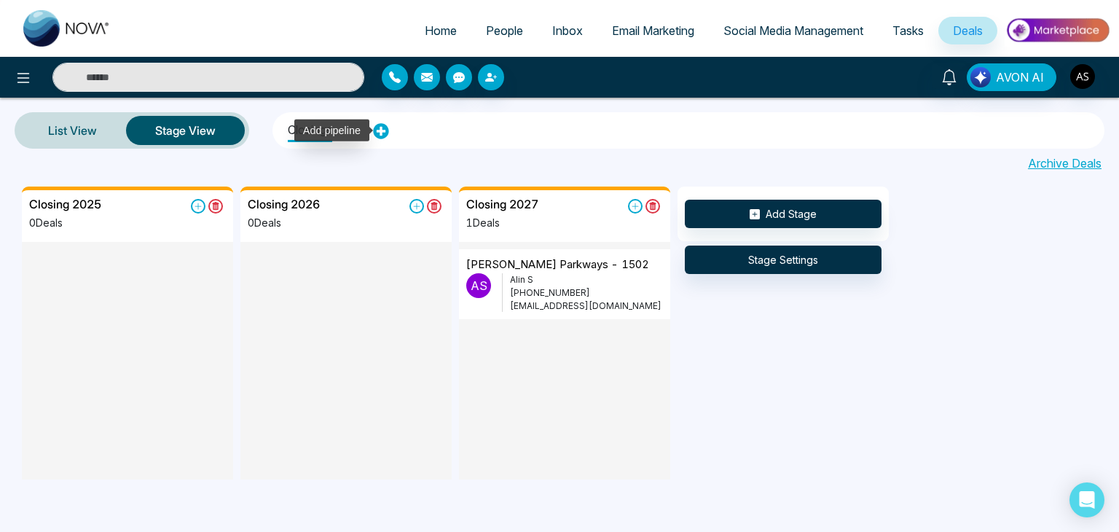
click at [384, 132] on icon at bounding box center [381, 131] width 16 height 16
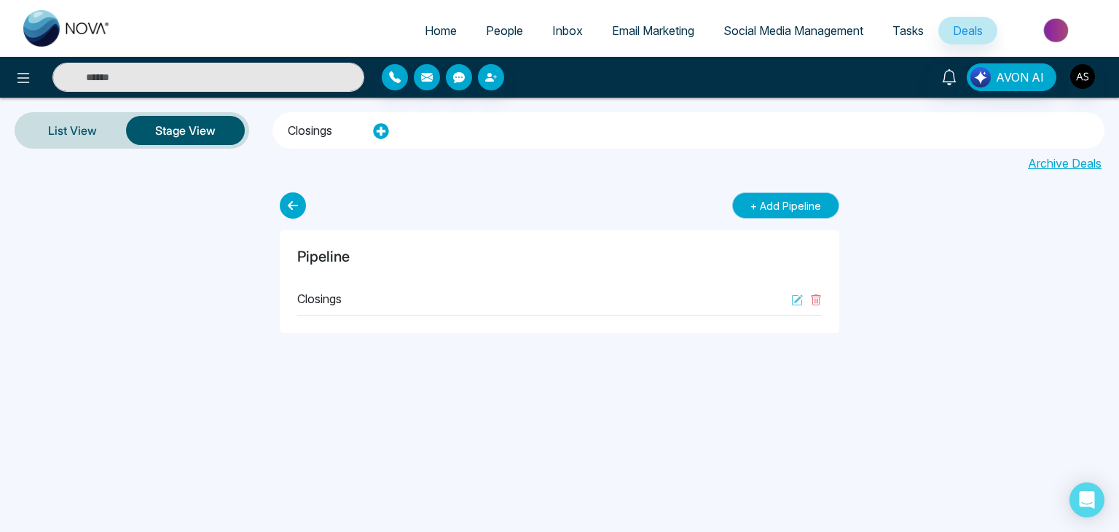
click at [759, 208] on button "+ Add Pipeline" at bounding box center [785, 205] width 107 height 26
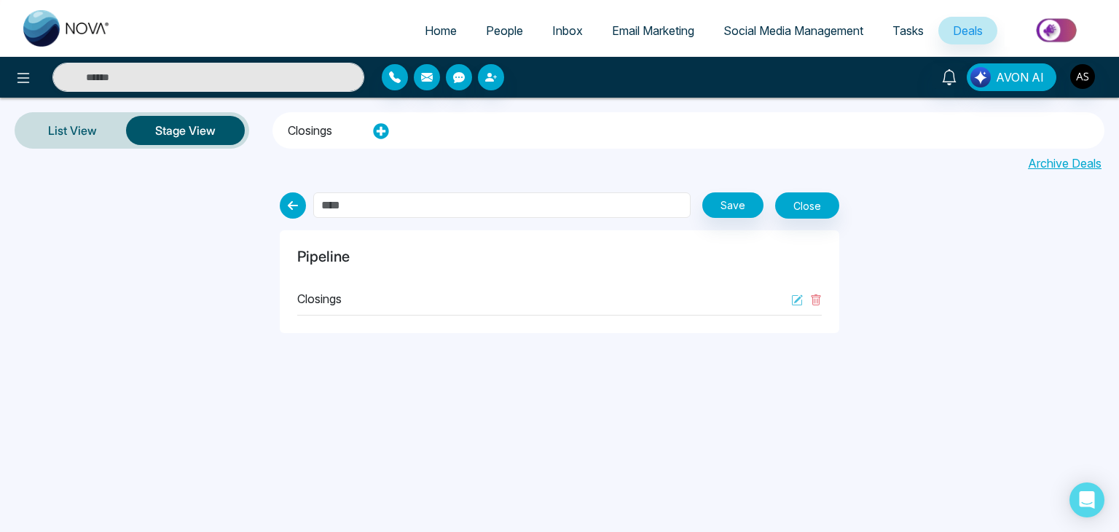
click at [597, 211] on input "text" at bounding box center [501, 205] width 377 height 26
click at [293, 205] on icon at bounding box center [293, 205] width 26 height 26
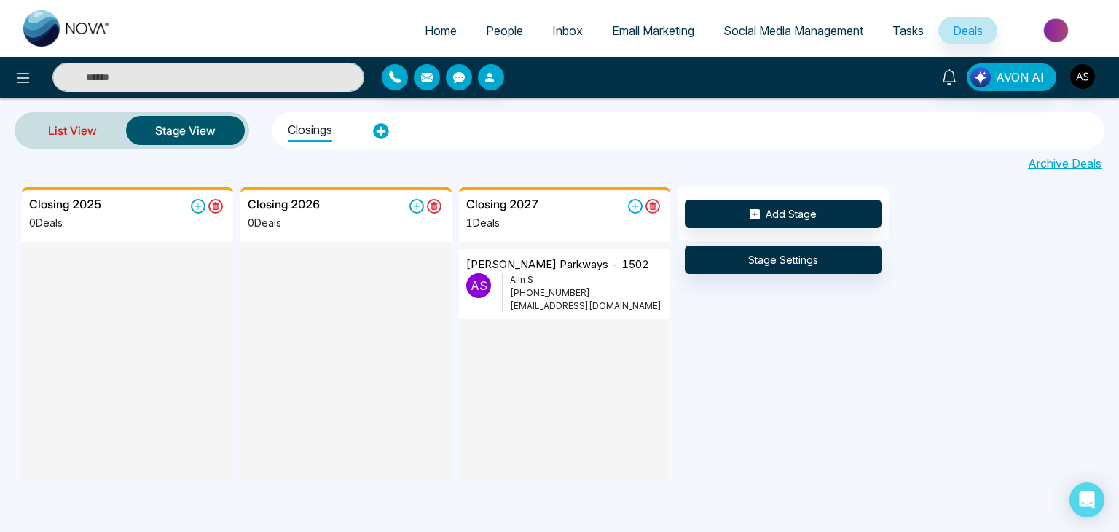
click at [73, 134] on link "List View" at bounding box center [72, 130] width 107 height 35
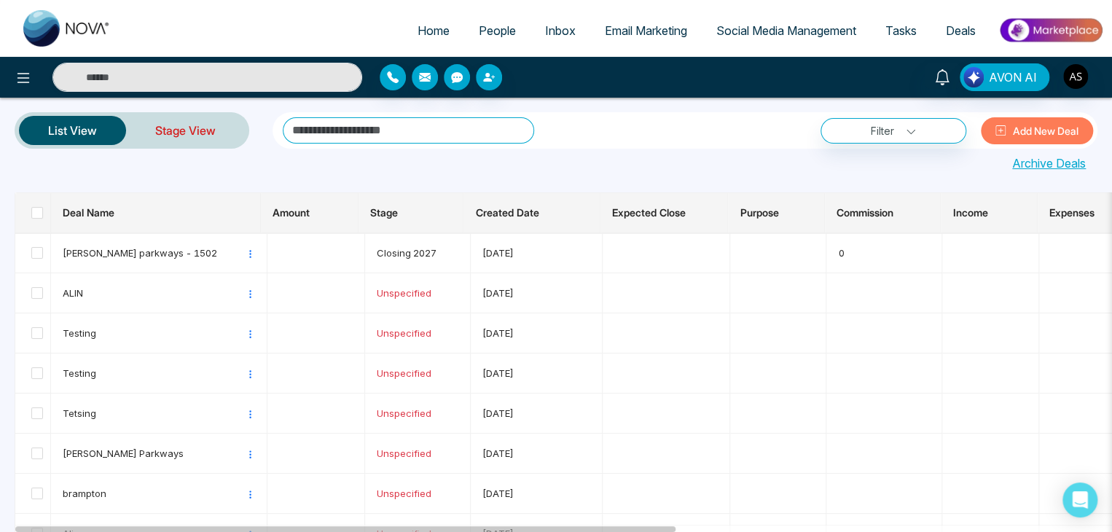
click at [205, 139] on link "Stage View" at bounding box center [185, 130] width 119 height 35
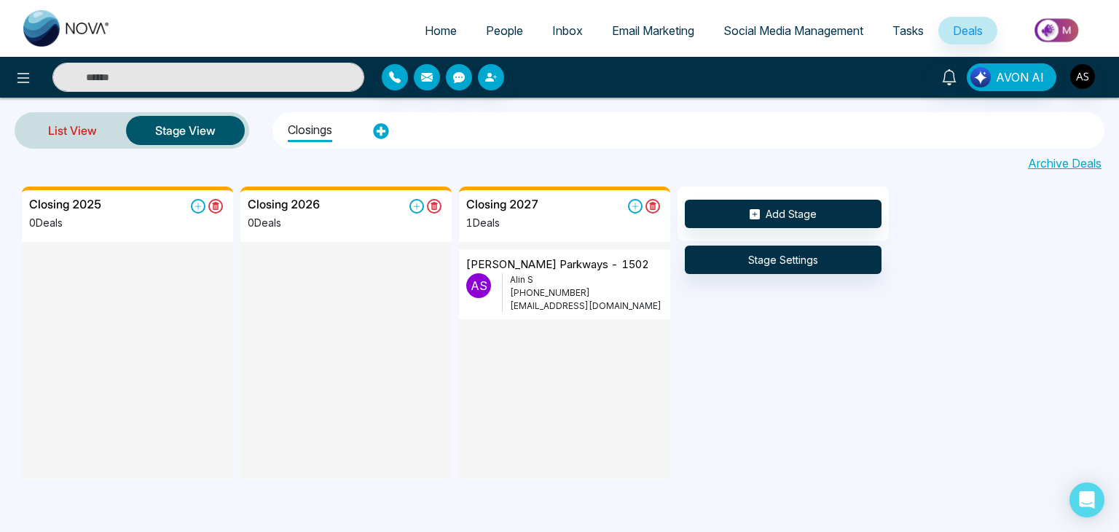
click at [82, 131] on link "List View" at bounding box center [72, 130] width 107 height 35
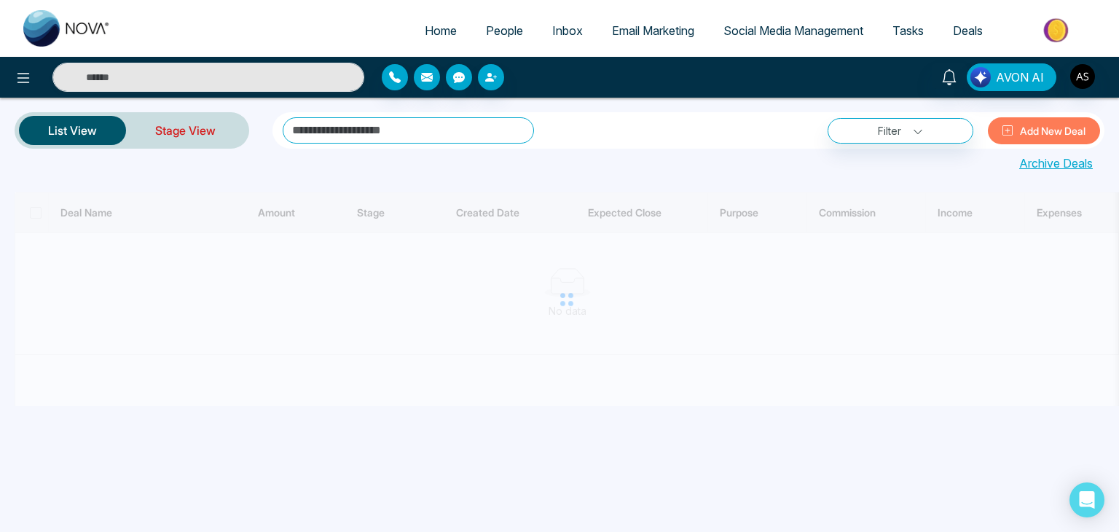
click at [182, 130] on link "Stage View" at bounding box center [185, 130] width 119 height 35
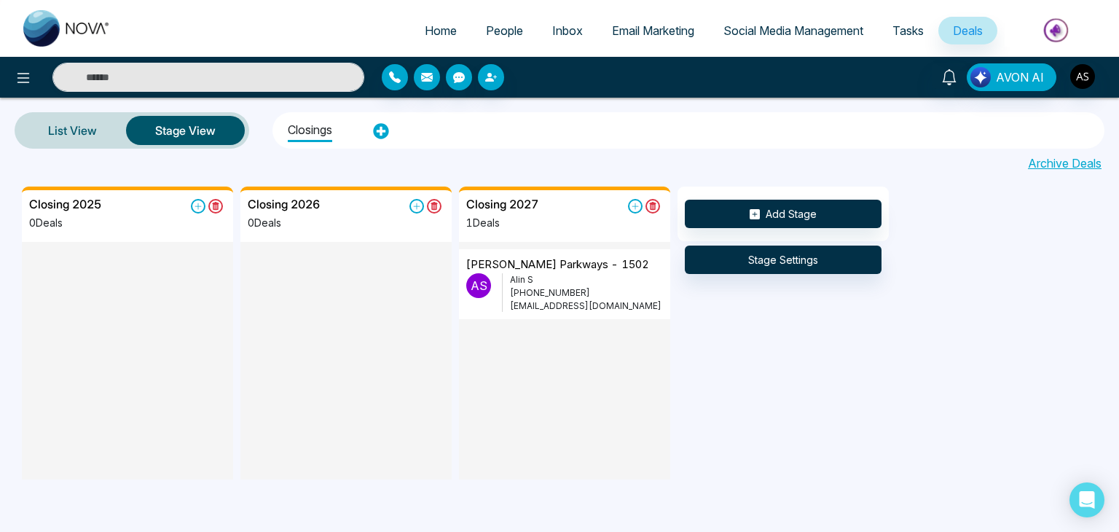
click at [909, 31] on span "Tasks" at bounding box center [908, 30] width 31 height 15
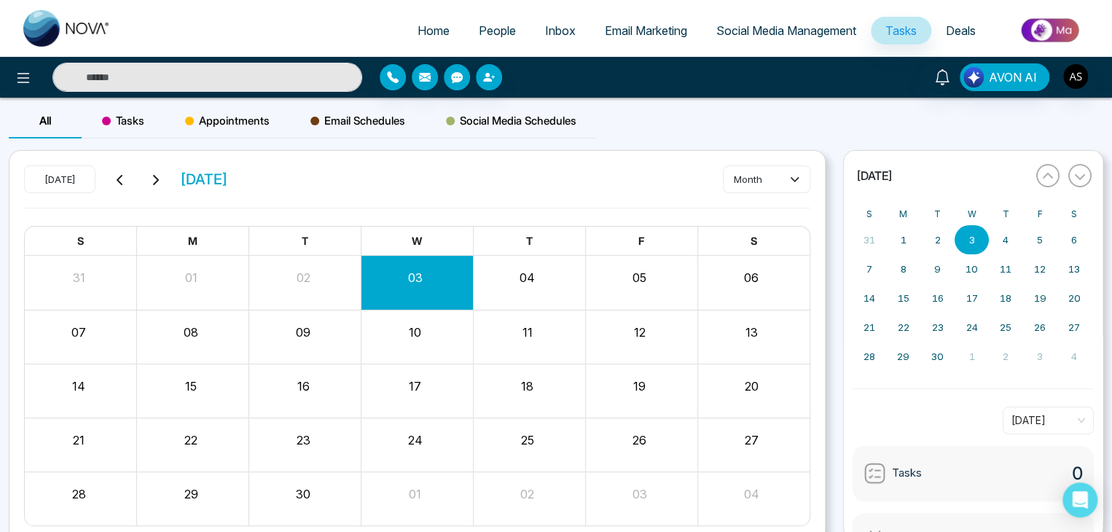
click at [949, 30] on span "Deals" at bounding box center [961, 30] width 30 height 15
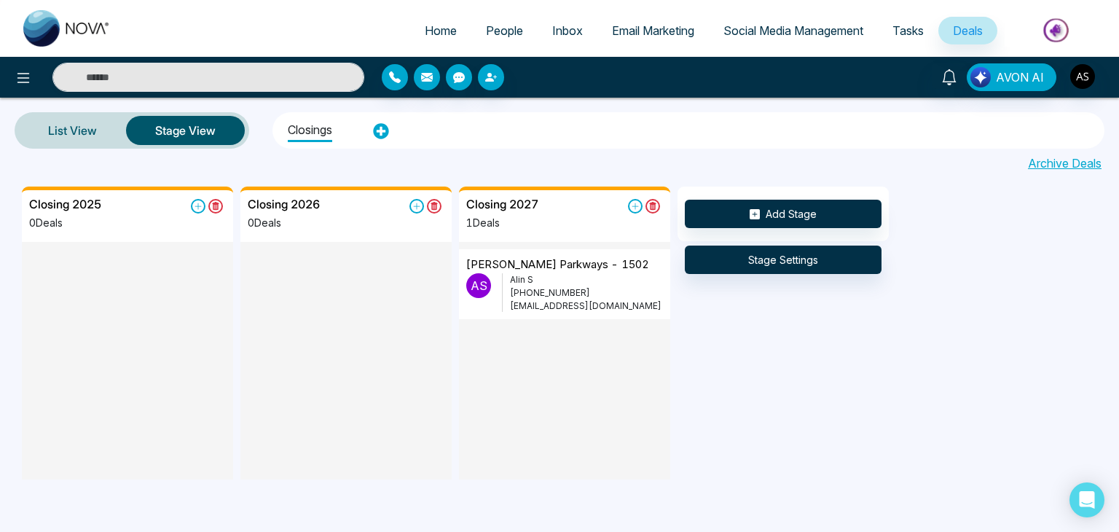
click at [1061, 27] on img at bounding box center [1058, 30] width 106 height 33
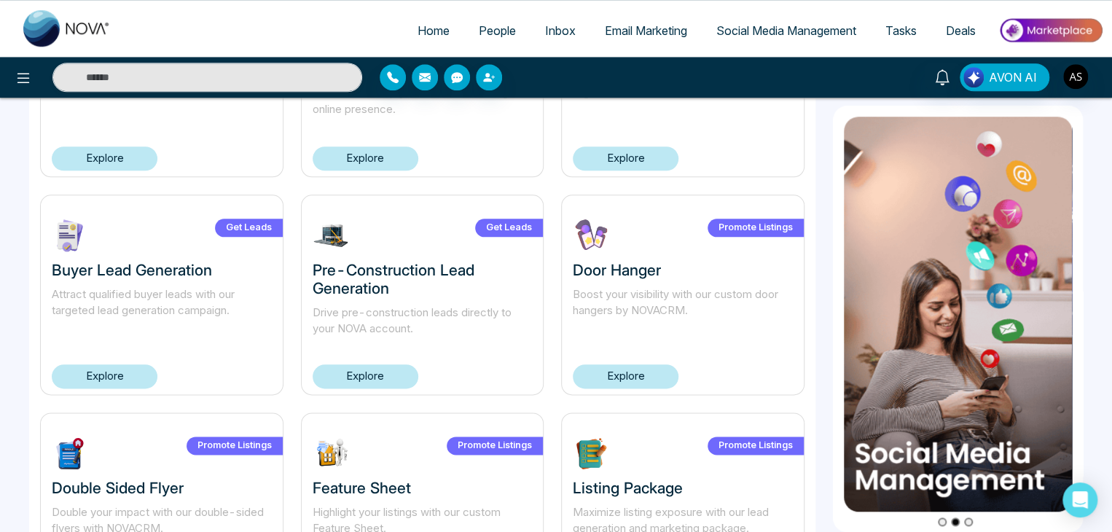
scroll to position [656, 0]
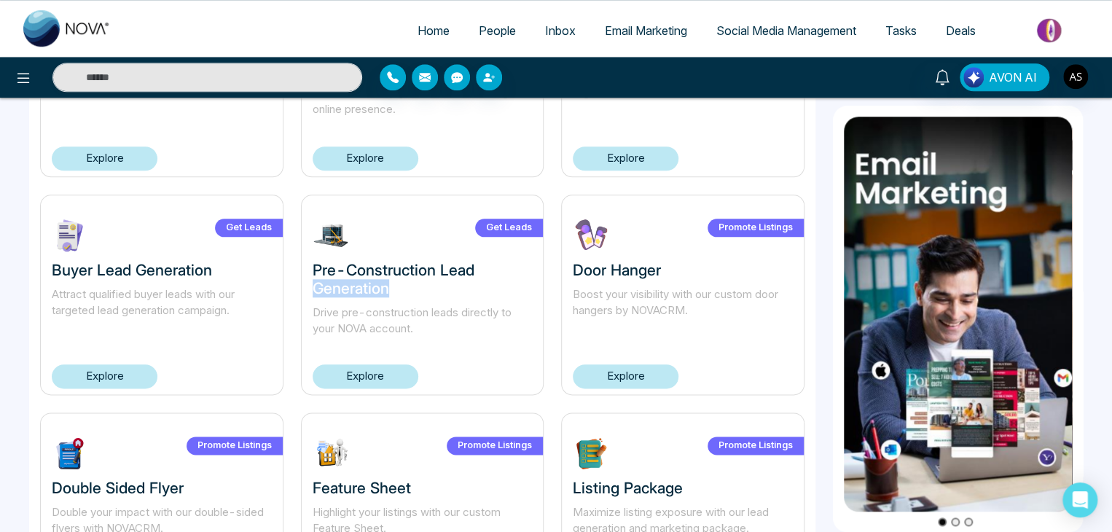
drag, startPoint x: 385, startPoint y: 289, endPoint x: 547, endPoint y: 278, distance: 162.9
click at [547, 278] on div "Get Leads Pre-Construction Lead Generation Drive pre-construction leads directl…" at bounding box center [422, 295] width 261 height 200
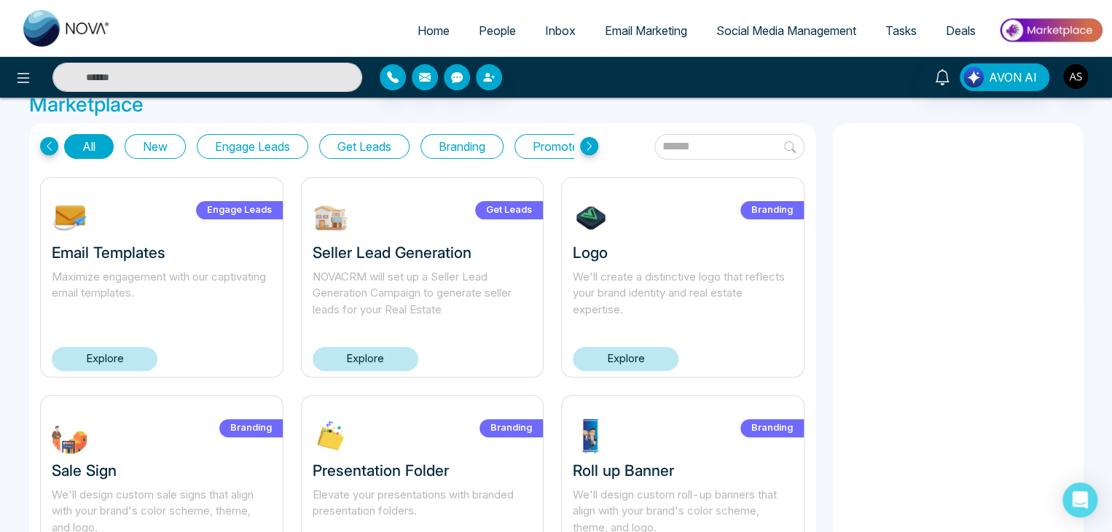
scroll to position [0, 0]
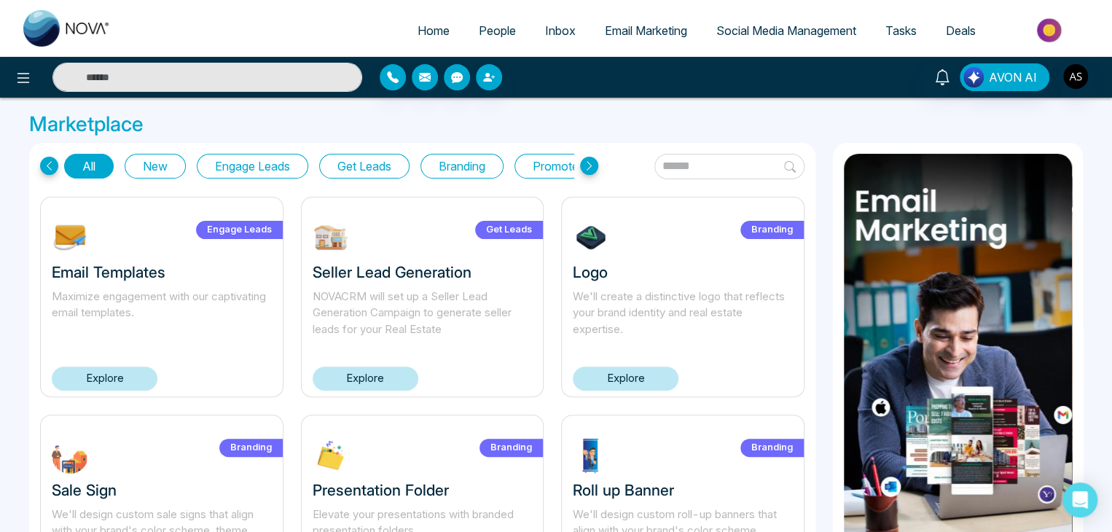
click at [482, 27] on span "People" at bounding box center [497, 30] width 37 height 15
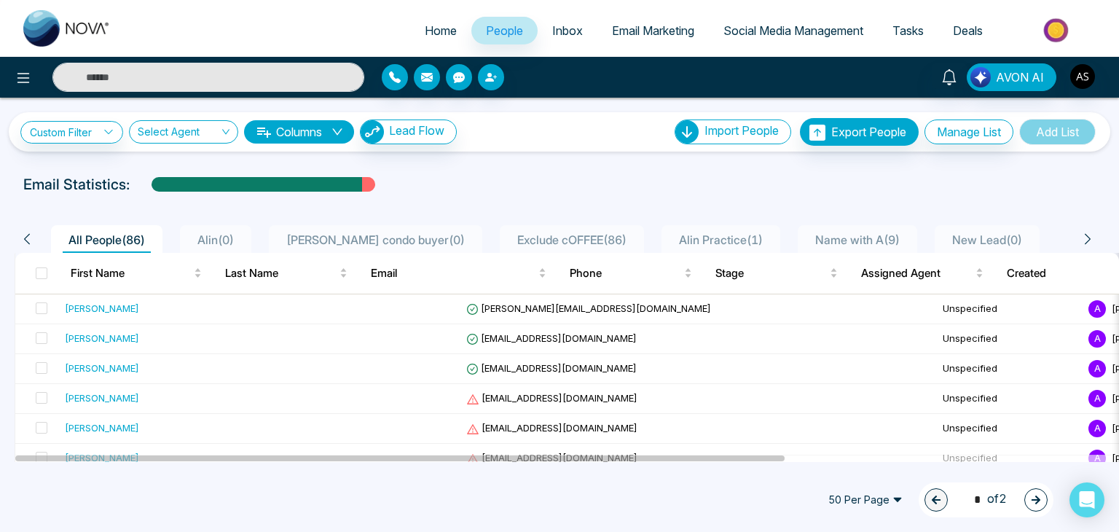
click at [1032, 23] on img at bounding box center [1058, 30] width 106 height 33
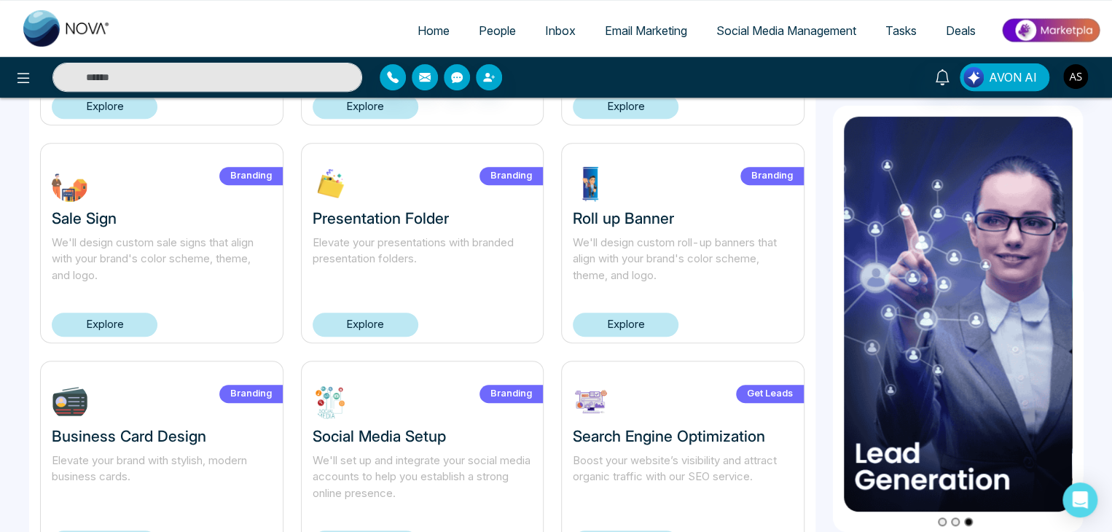
scroll to position [175, 0]
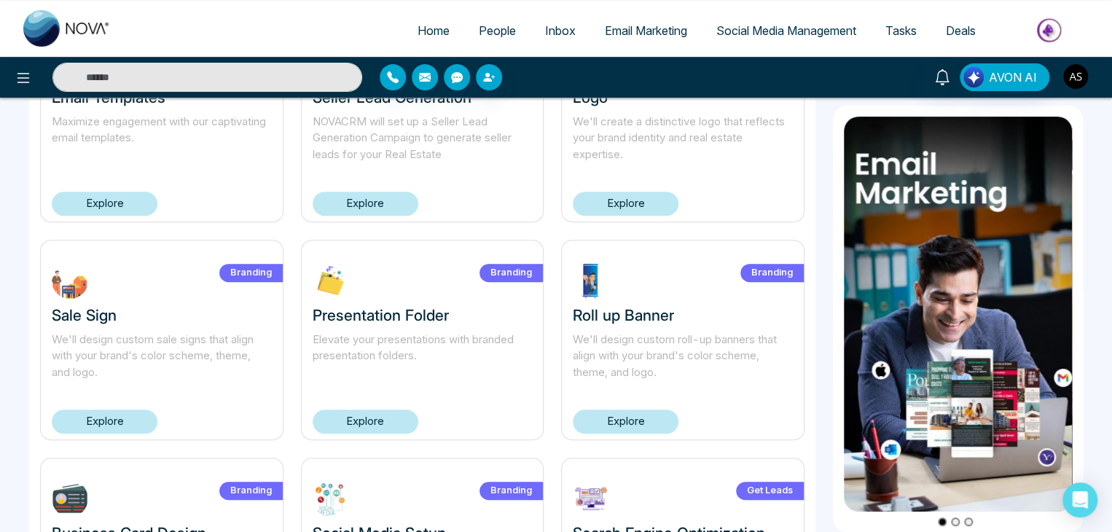
click at [1073, 76] on img "button" at bounding box center [1075, 76] width 25 height 25
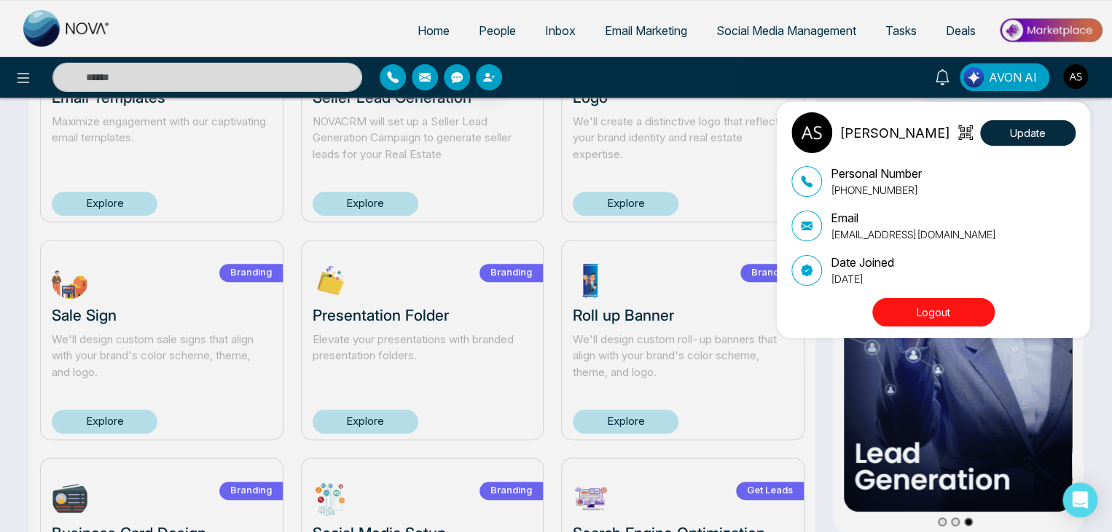
click at [892, 71] on div "Alin Shah Update Personal Number +14376616013 Email alin@mmnovatech.com Date Jo…" at bounding box center [556, 266] width 1112 height 532
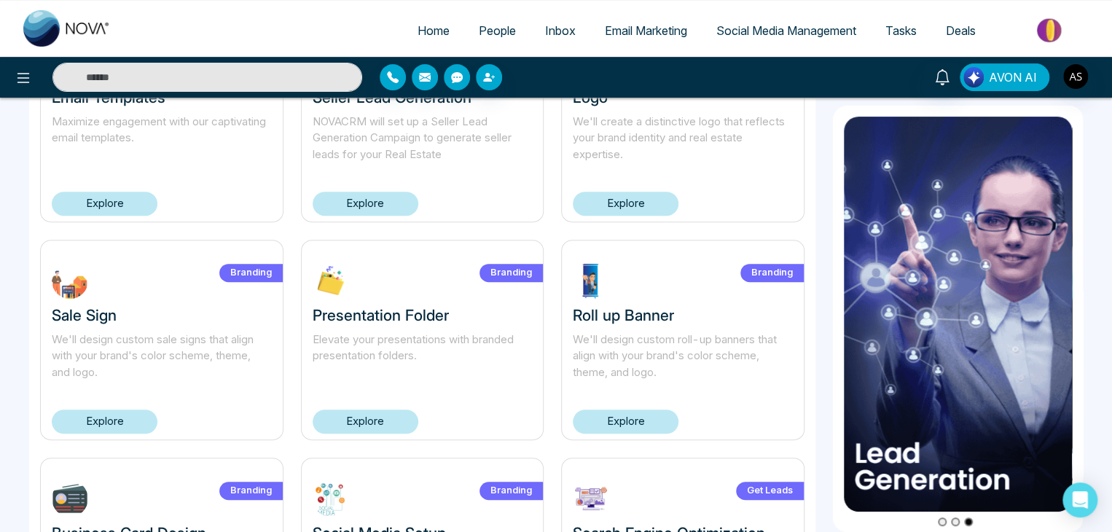
click at [1017, 74] on span "AVON AI" at bounding box center [1013, 76] width 48 height 17
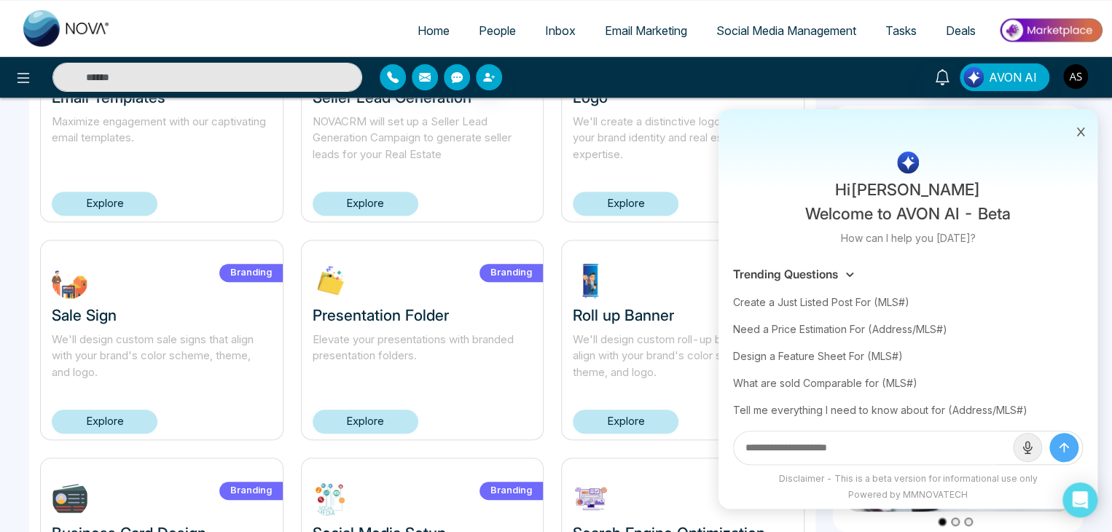
click at [877, 67] on div "Hi Alin Shah Welcome to AVON AI - Beta How can I help you today? Trending Quest…" at bounding box center [880, 77] width 446 height 28
click at [360, 19] on ul "Home People Inbox Email Marketing Social Media Management Tasks Deals" at bounding box center [614, 32] width 978 height 40
click at [427, 27] on span "Home" at bounding box center [434, 30] width 32 height 15
select select "*"
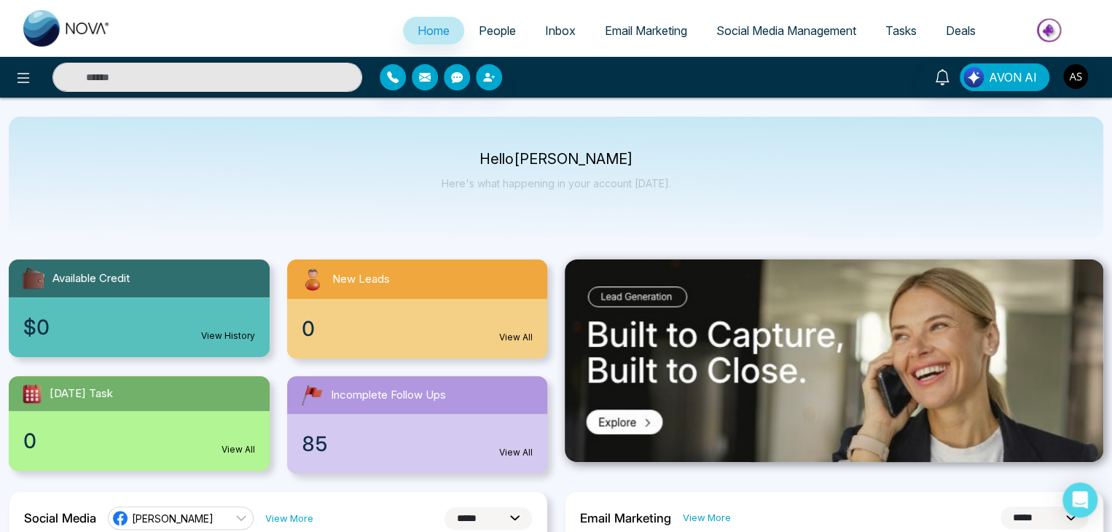
click at [38, 71] on div at bounding box center [200, 77] width 324 height 29
click at [31, 72] on icon at bounding box center [23, 77] width 17 height 17
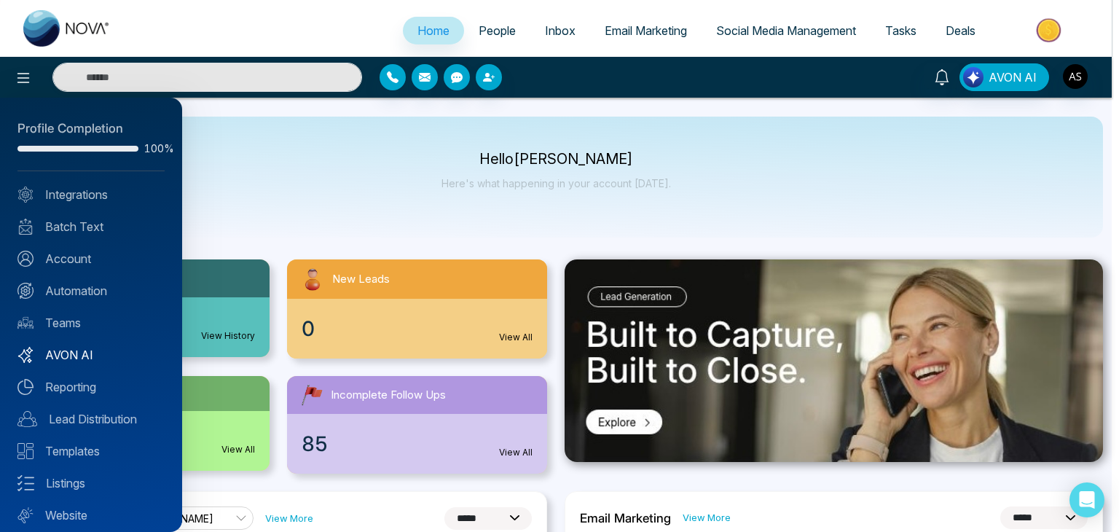
scroll to position [41, 0]
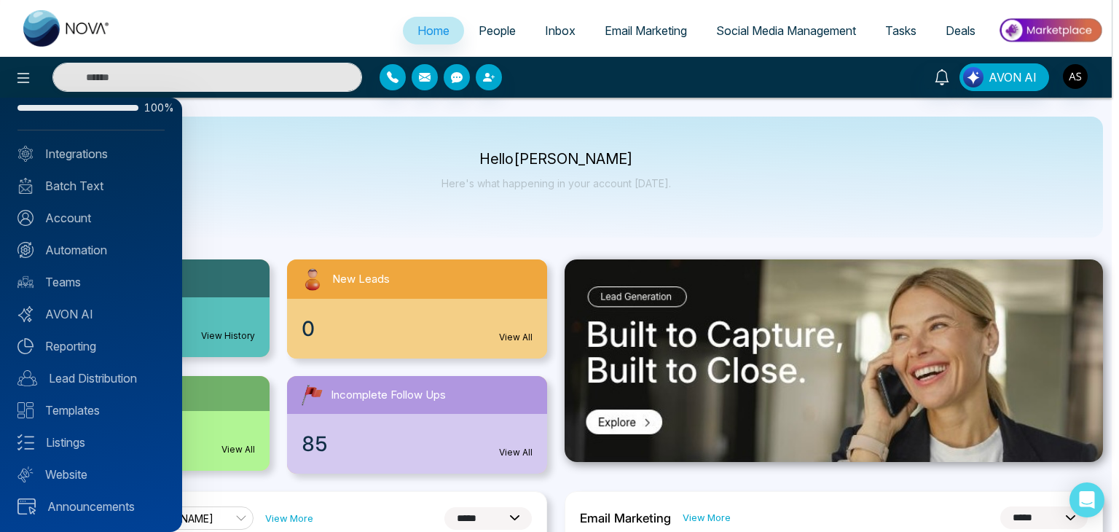
click at [428, 163] on div at bounding box center [559, 266] width 1119 height 532
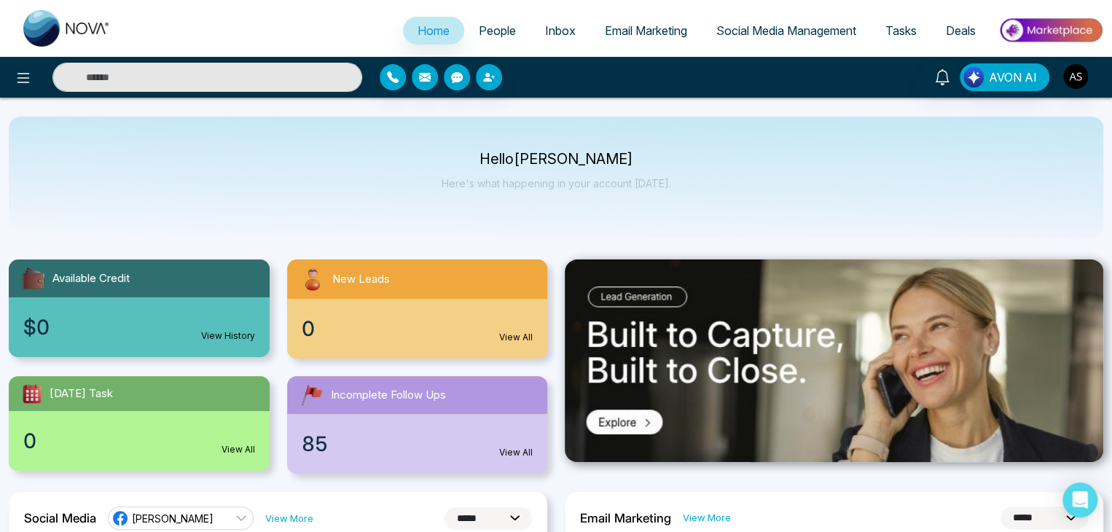
click at [487, 33] on span "People" at bounding box center [497, 30] width 37 height 15
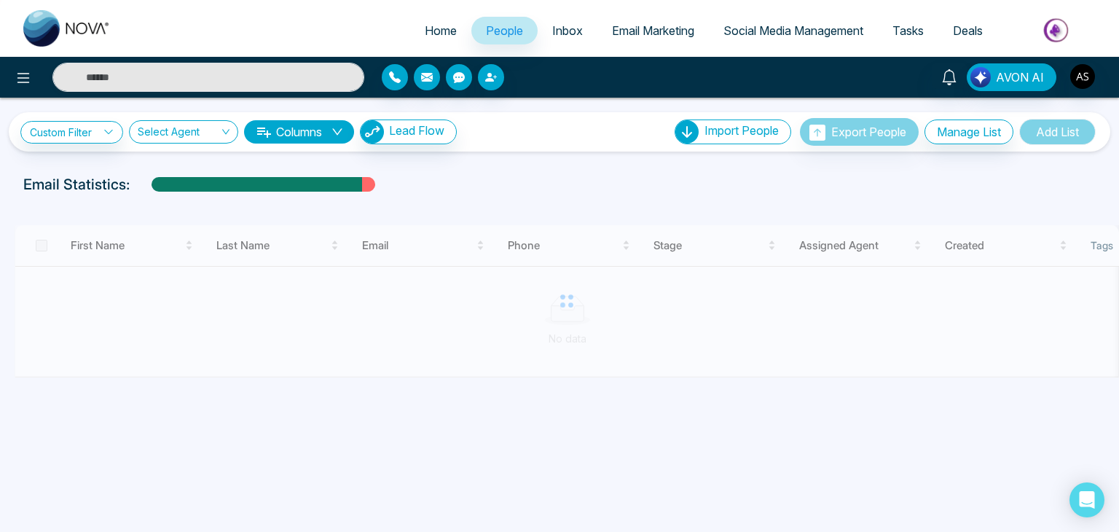
click at [621, 33] on span "Email Marketing" at bounding box center [653, 30] width 82 height 15
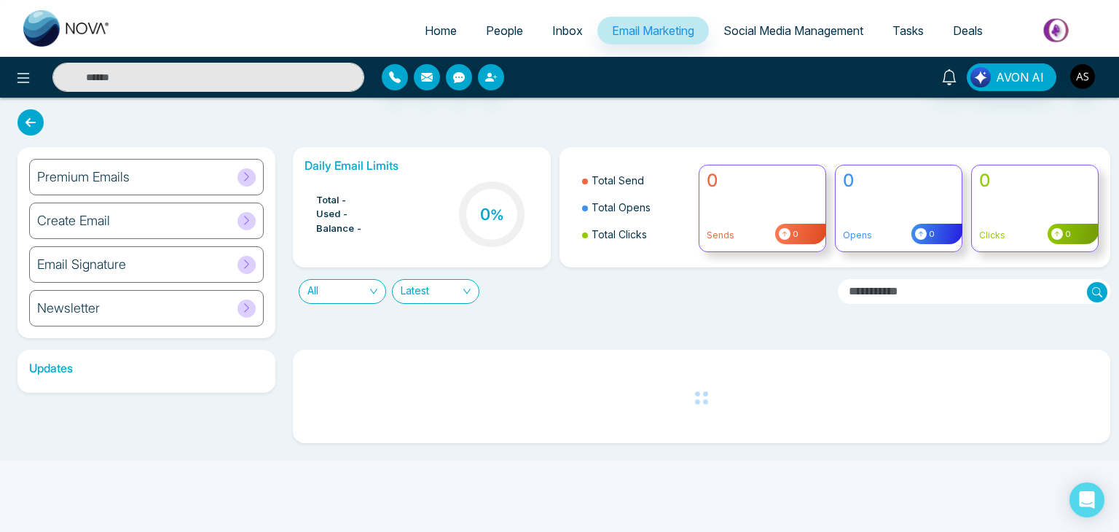
click at [506, 31] on link "People" at bounding box center [504, 31] width 66 height 28
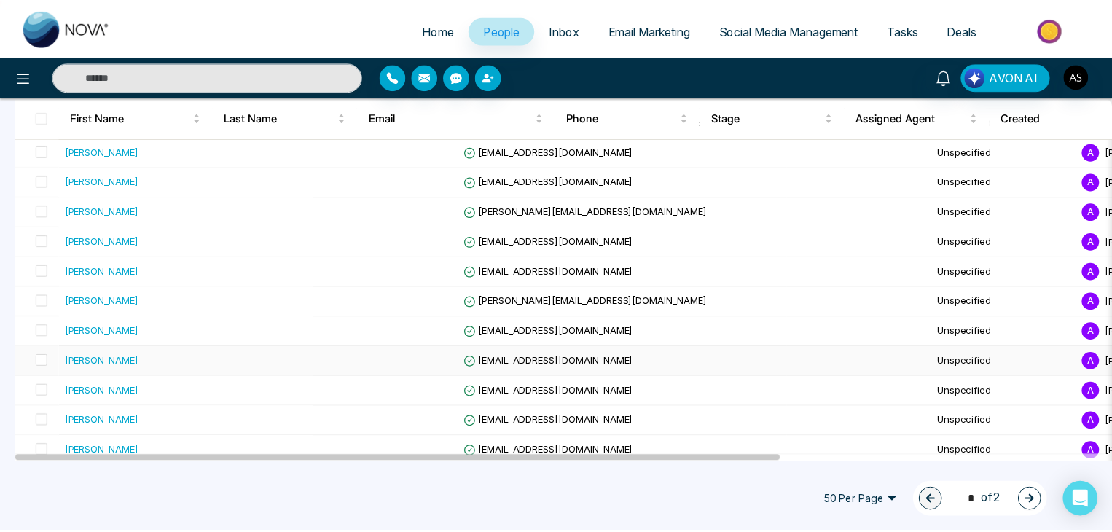
scroll to position [1325, 0]
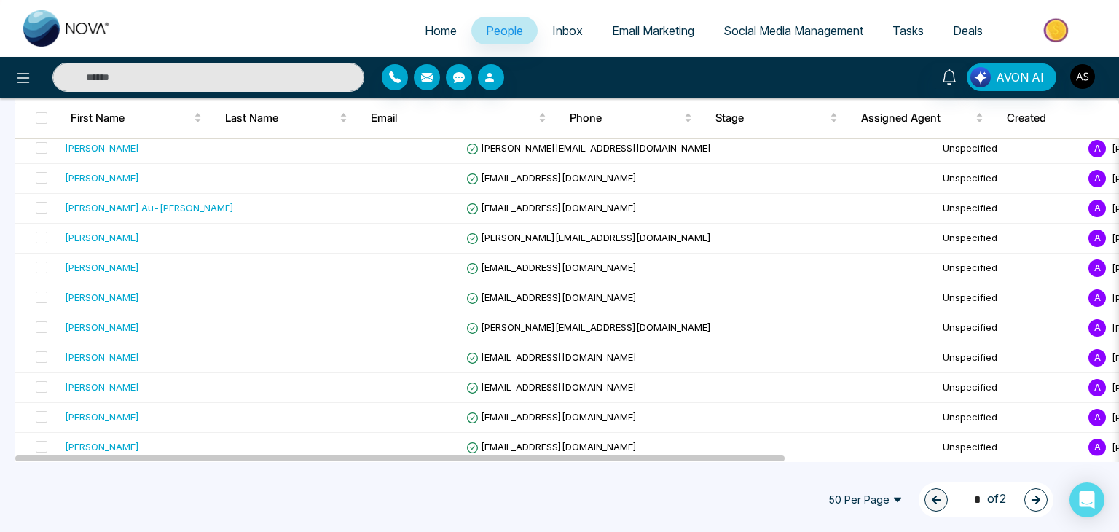
click at [240, 71] on input "text" at bounding box center [208, 77] width 312 height 29
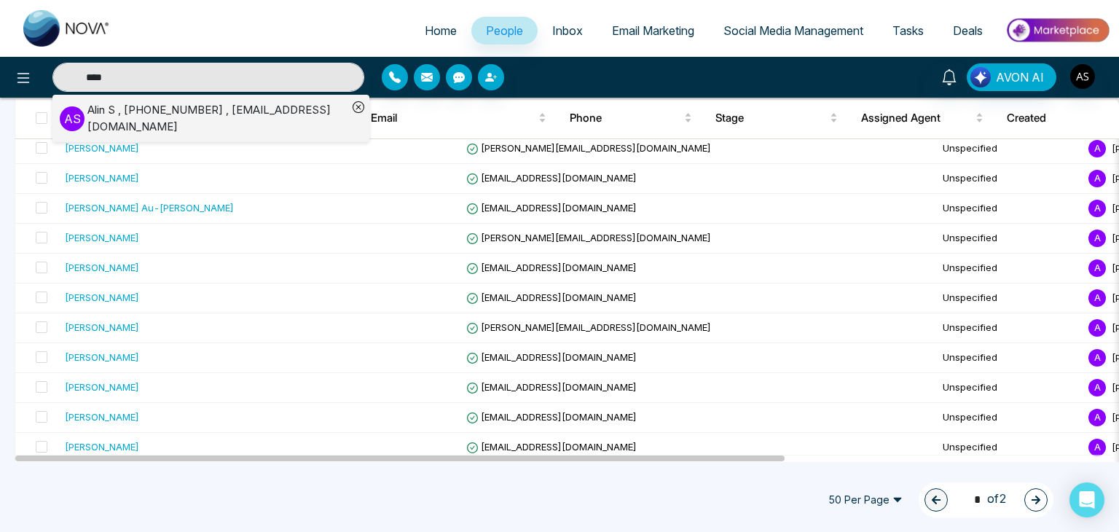
type input "****"
click at [246, 109] on div "Alin S , +14376616013 , alin@mmnovatech.com" at bounding box center [217, 118] width 260 height 33
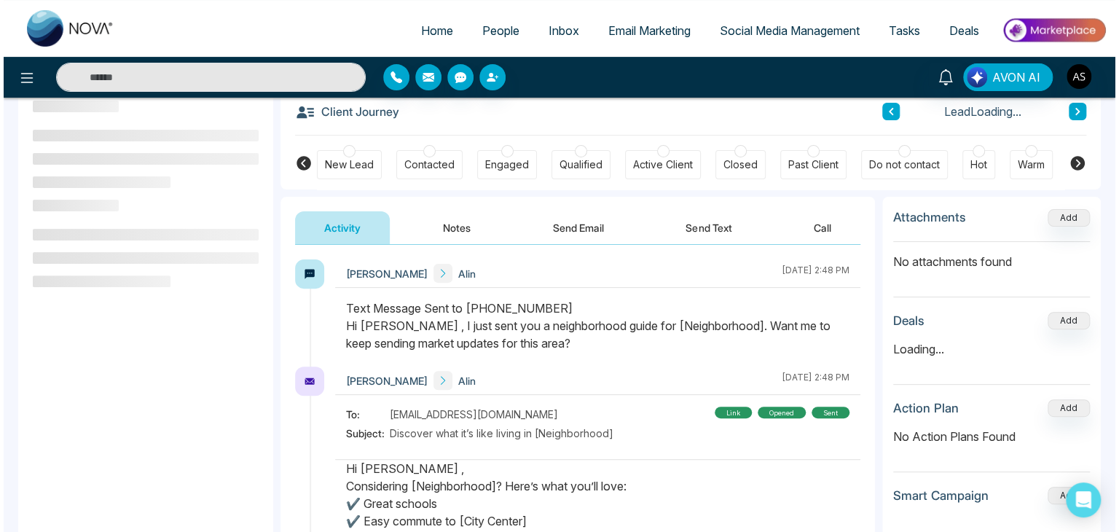
scroll to position [82, 0]
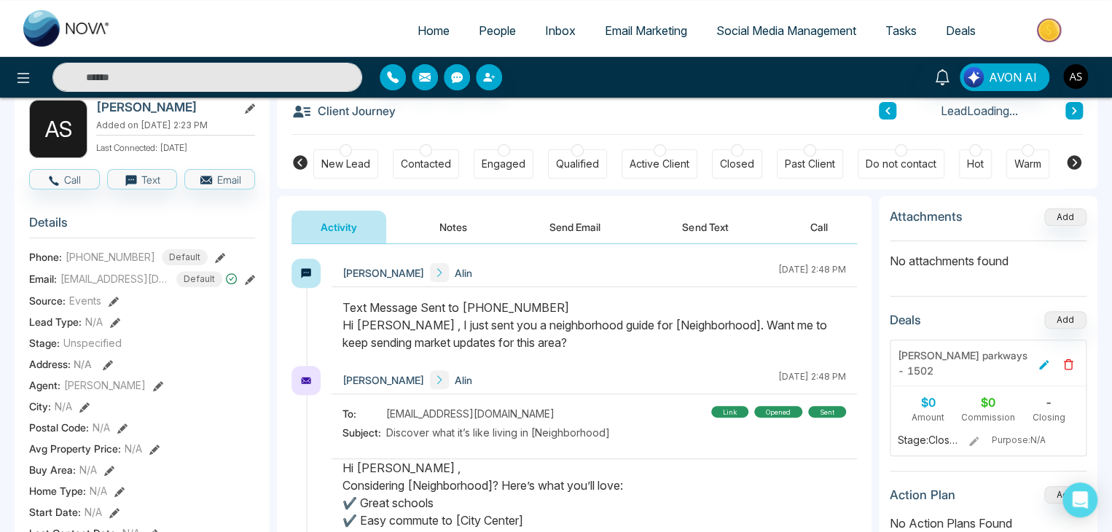
click at [587, 232] on button "Send Email" at bounding box center [574, 227] width 109 height 33
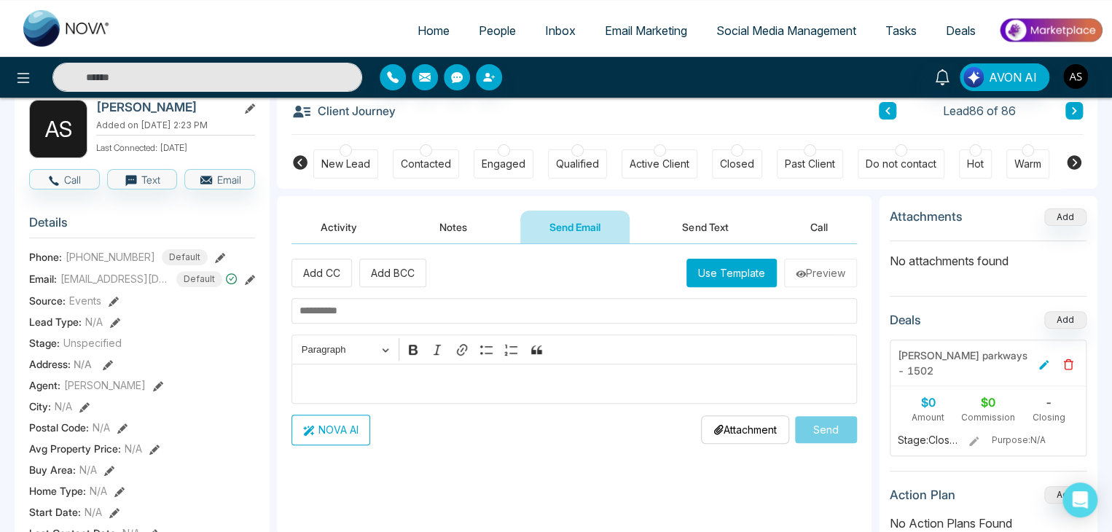
click at [725, 267] on button "Use Template" at bounding box center [731, 273] width 90 height 28
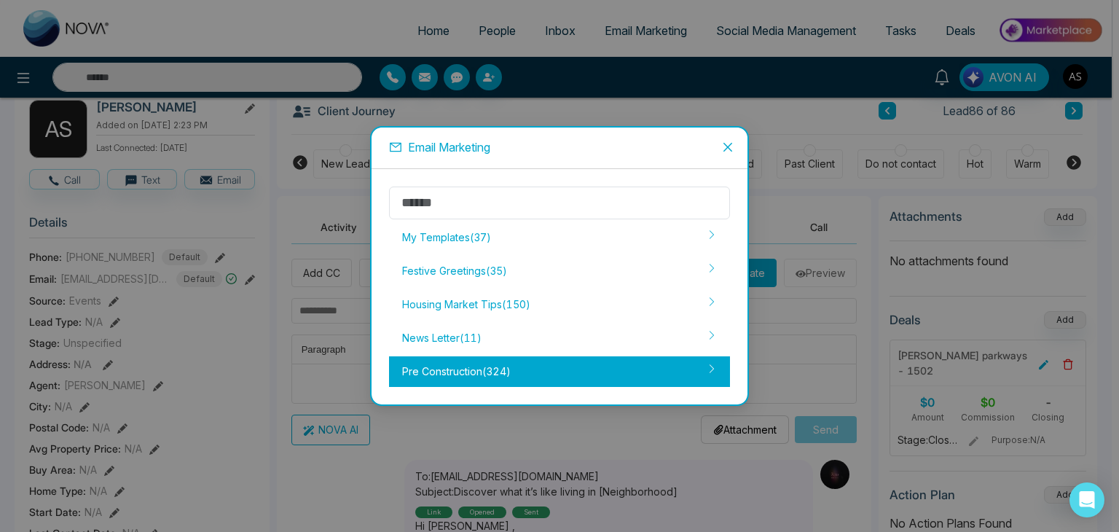
click at [616, 364] on div "Pre Construction ( 324 )" at bounding box center [559, 371] width 341 height 31
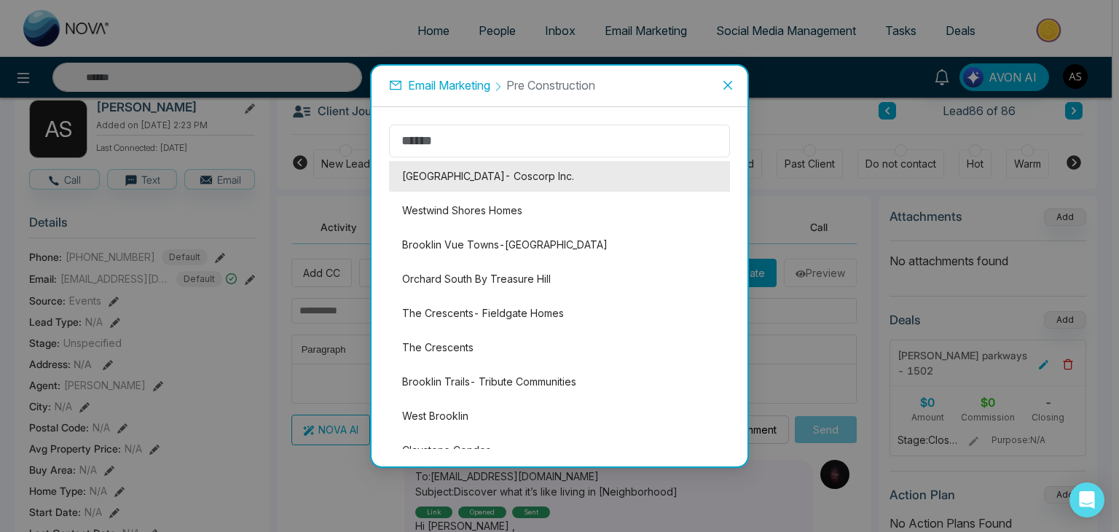
click at [548, 184] on li "Trafalgar Highlands- Coscorp Inc." at bounding box center [559, 176] width 341 height 31
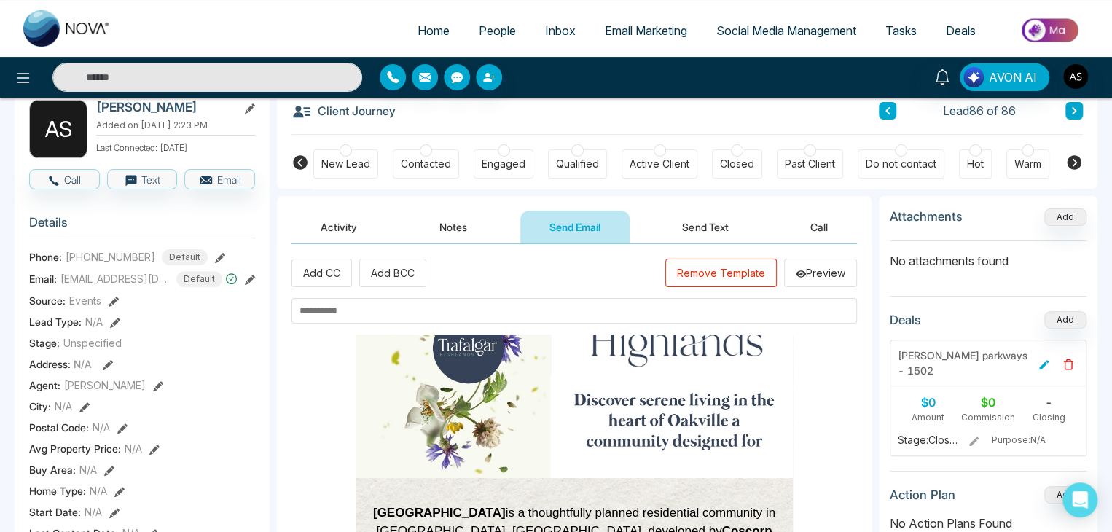
scroll to position [93, 0]
click at [705, 307] on input "text" at bounding box center [573, 311] width 565 height 26
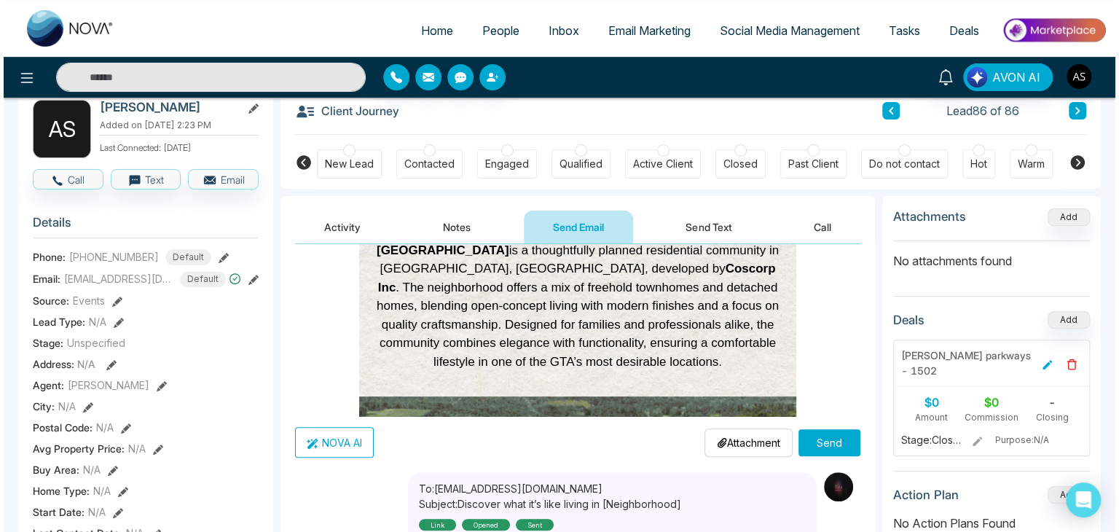
scroll to position [373, 0]
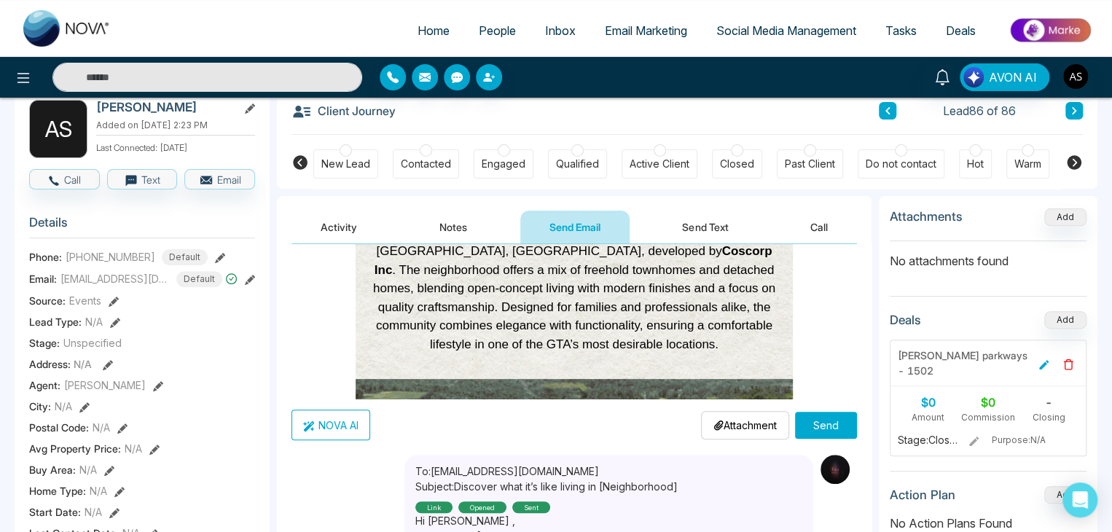
type input "**********"
click at [831, 418] on button "Send" at bounding box center [826, 425] width 62 height 27
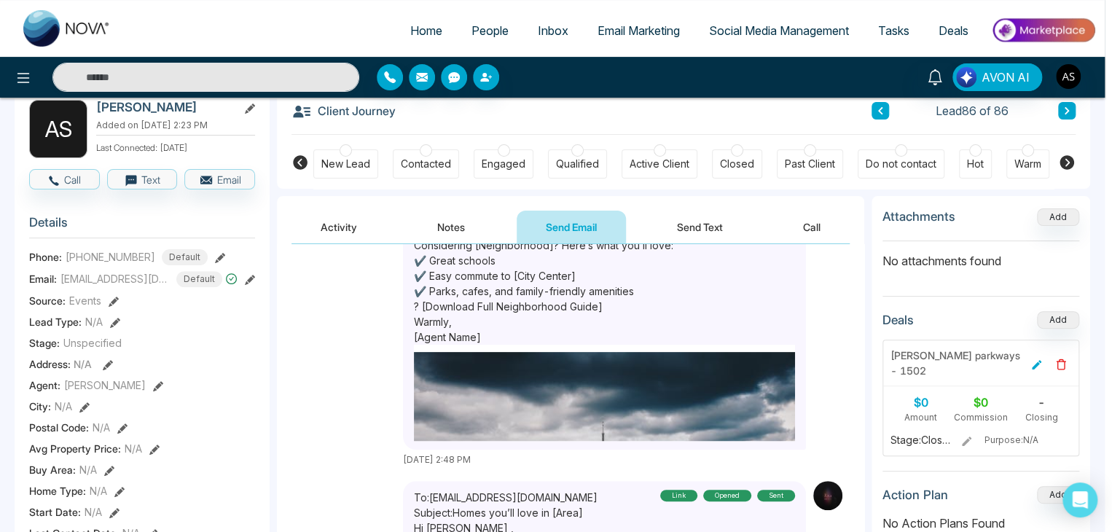
scroll to position [294, 0]
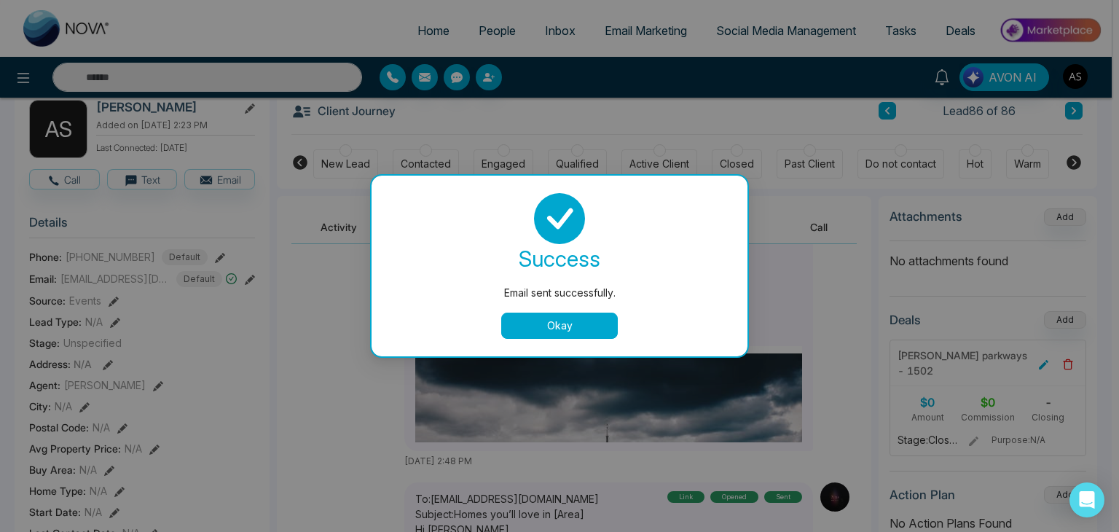
click at [586, 321] on button "Okay" at bounding box center [559, 326] width 117 height 26
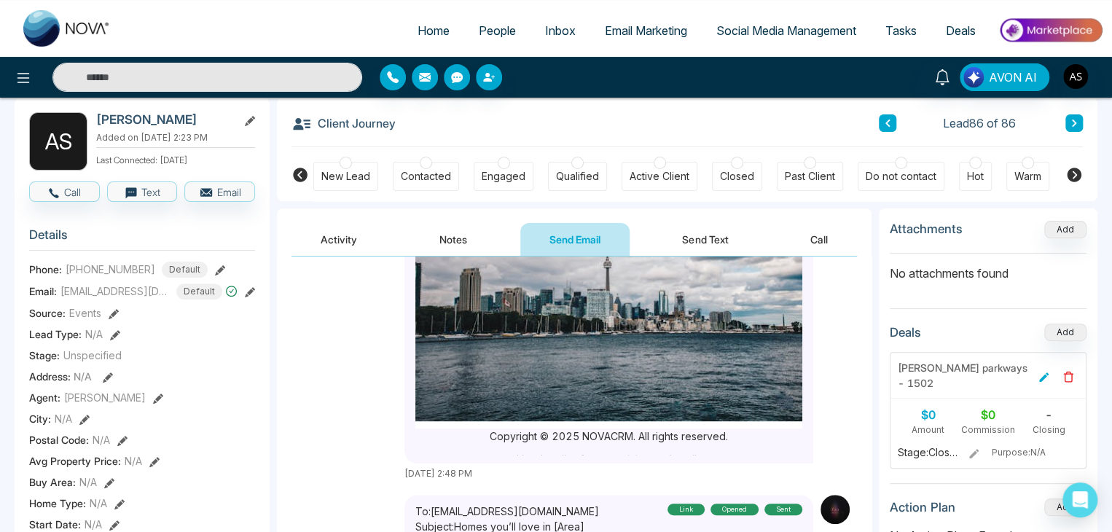
scroll to position [0, 0]
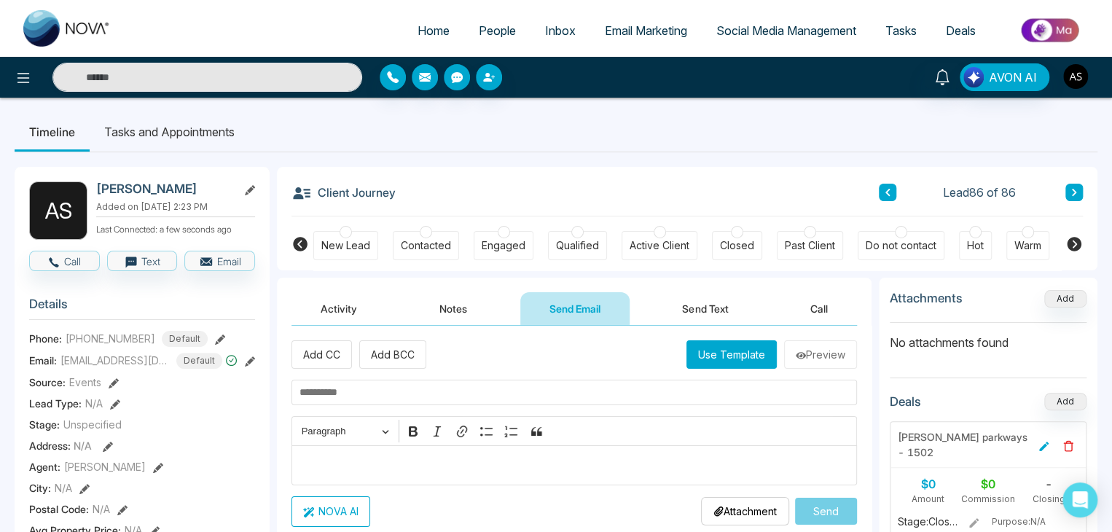
click at [1084, 71] on img "button" at bounding box center [1075, 76] width 25 height 25
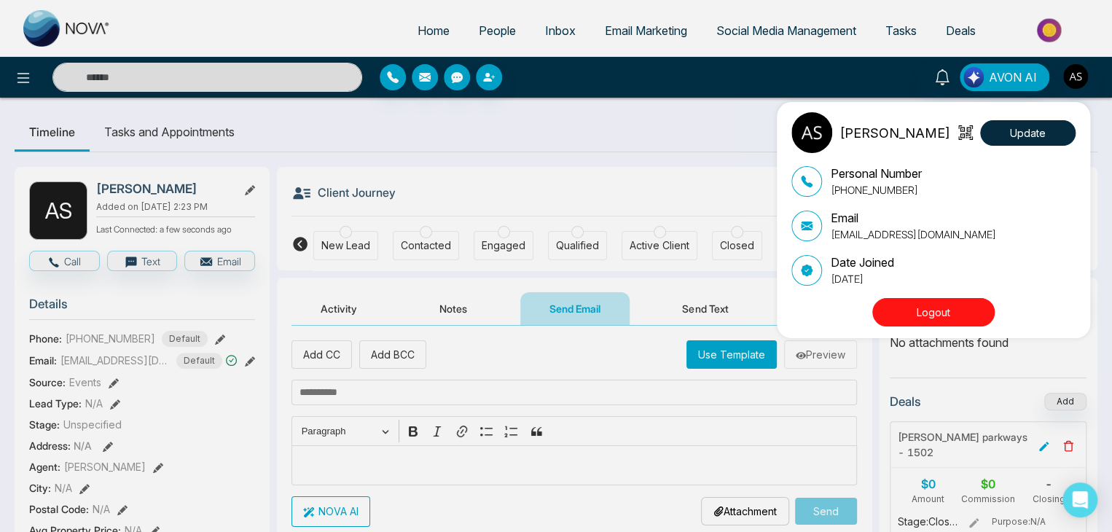
click at [946, 306] on button "Logout" at bounding box center [933, 312] width 122 height 28
